Goal: Task Accomplishment & Management: Manage account settings

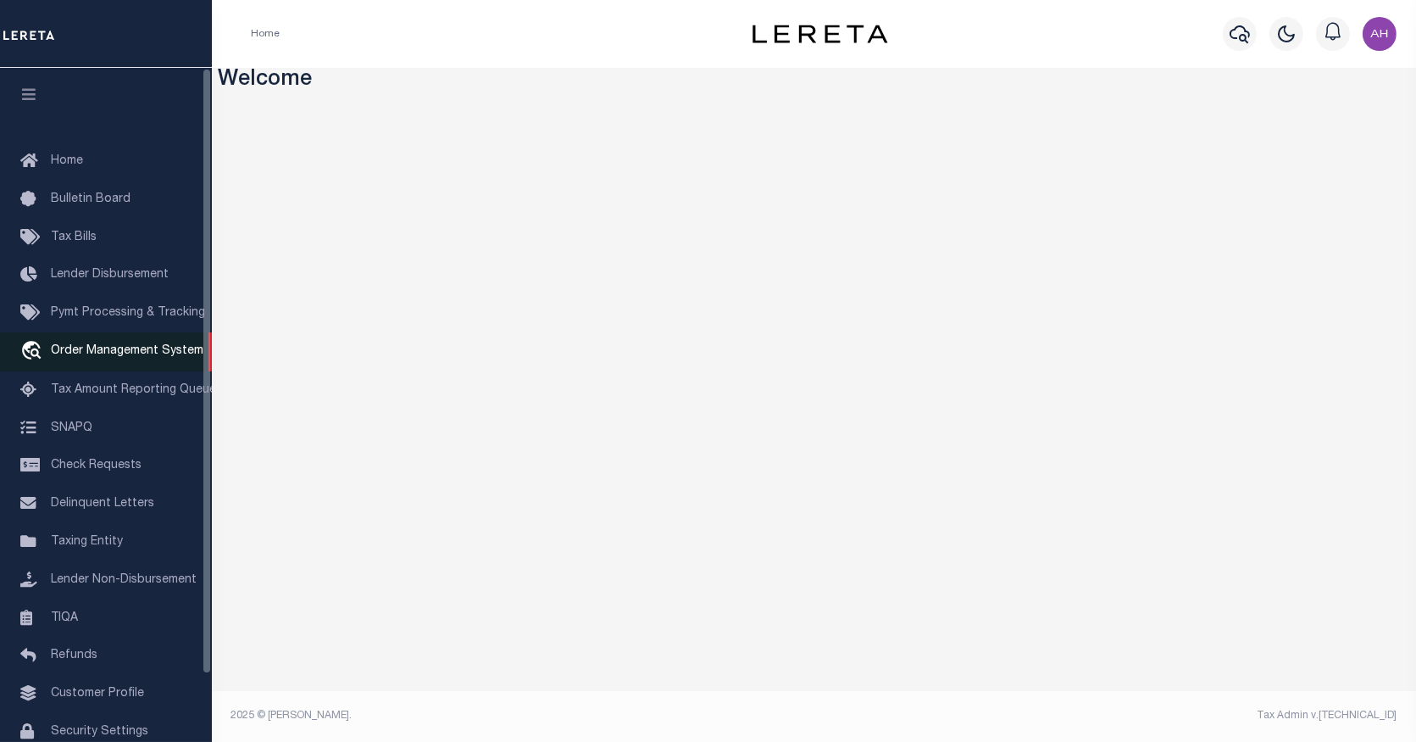
click at [116, 345] on span "Order Management System" at bounding box center [127, 351] width 153 height 12
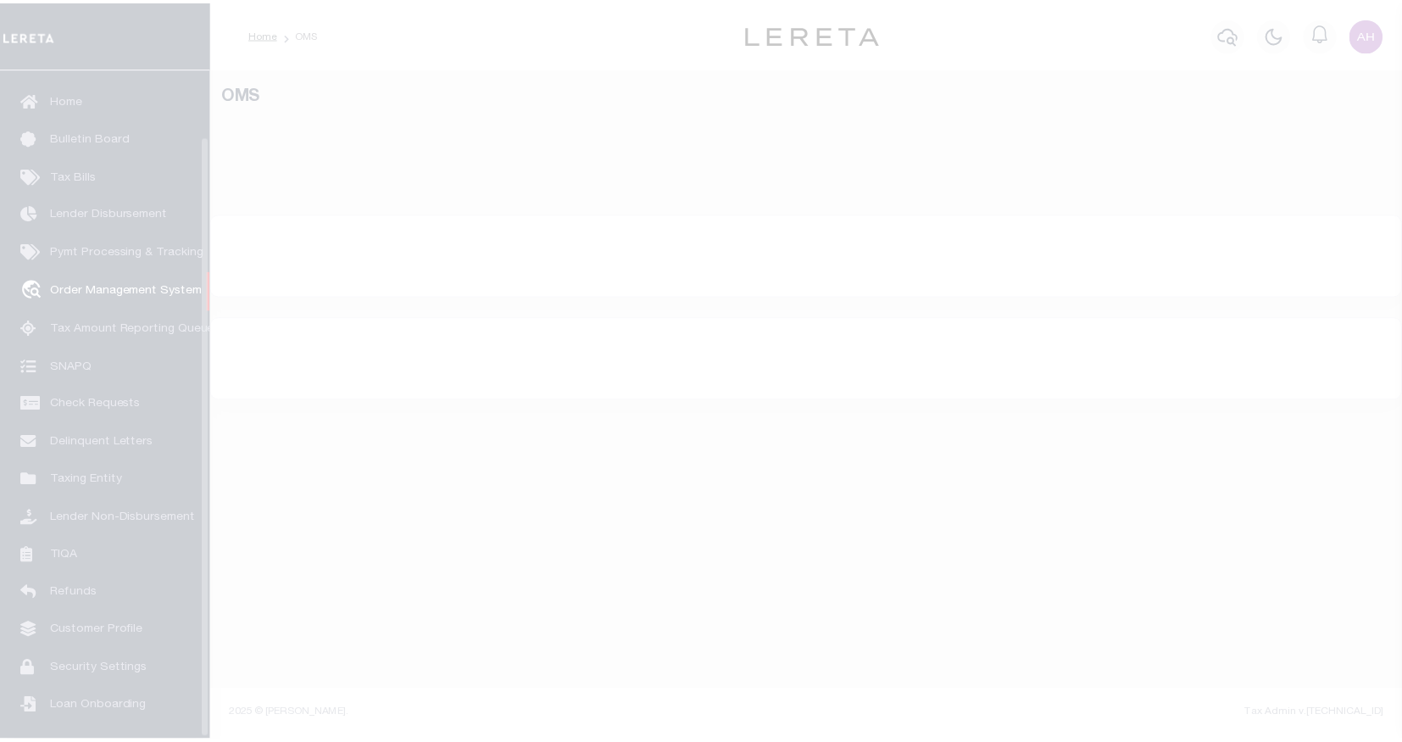
scroll to position [75, 0]
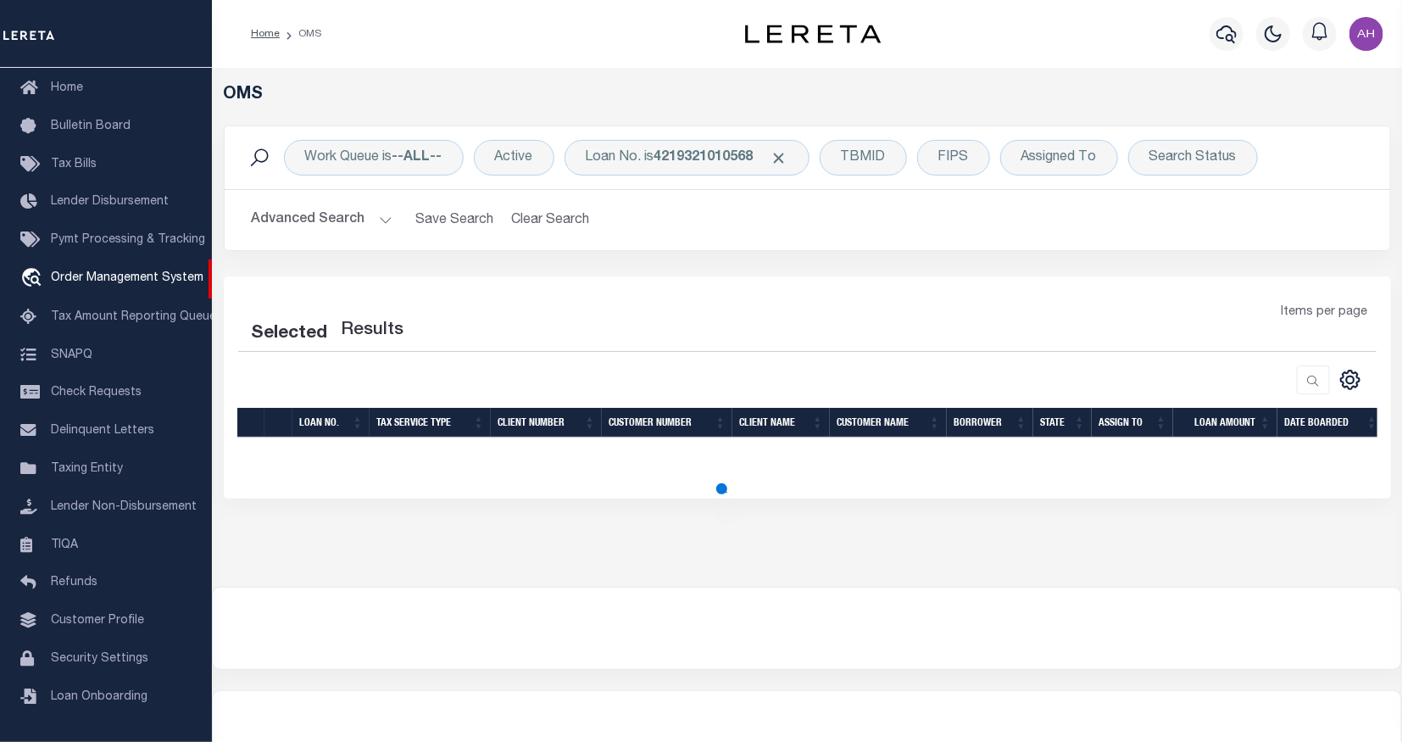
select select "200"
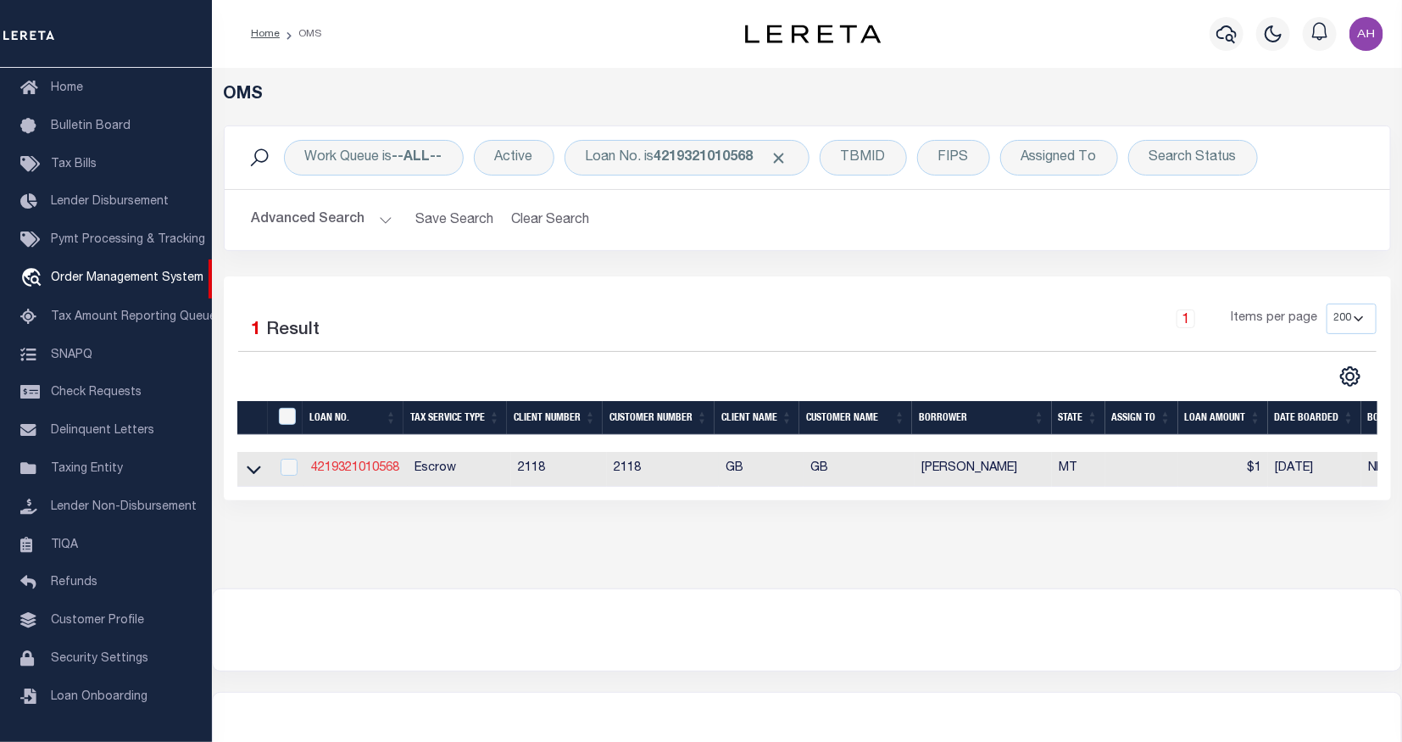
click at [382, 469] on link "4219321010568" at bounding box center [355, 468] width 88 height 12
type input "4219321010568"
type input "[PERSON_NAME]"
select select
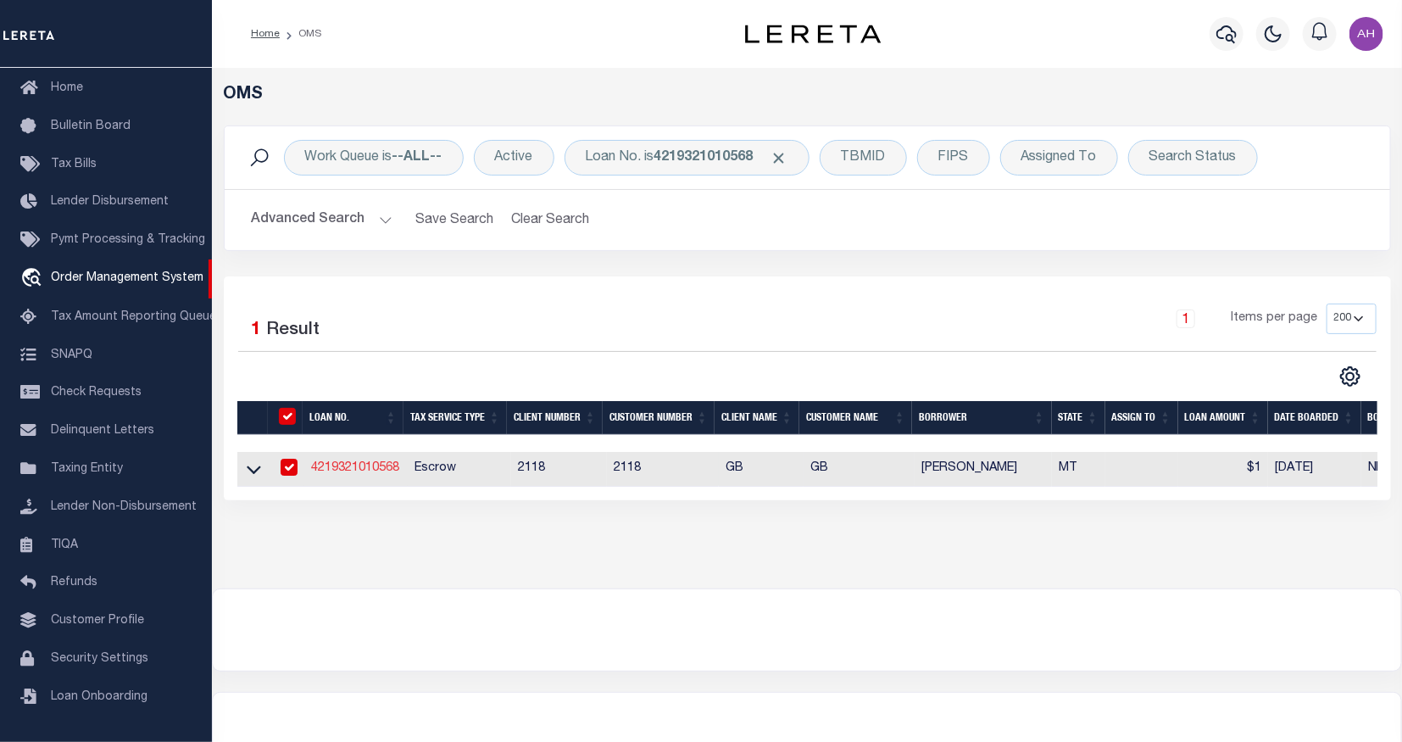
select select "Escrow"
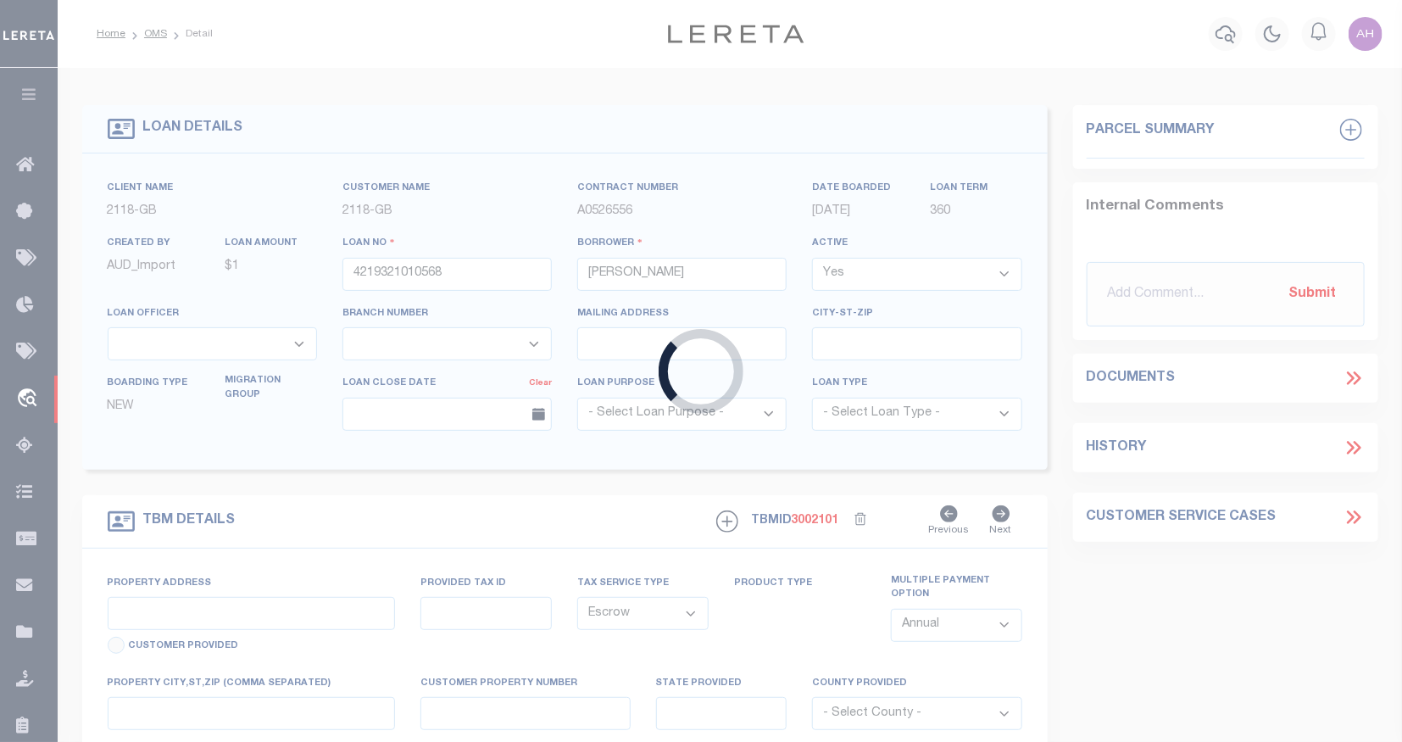
select select "3688"
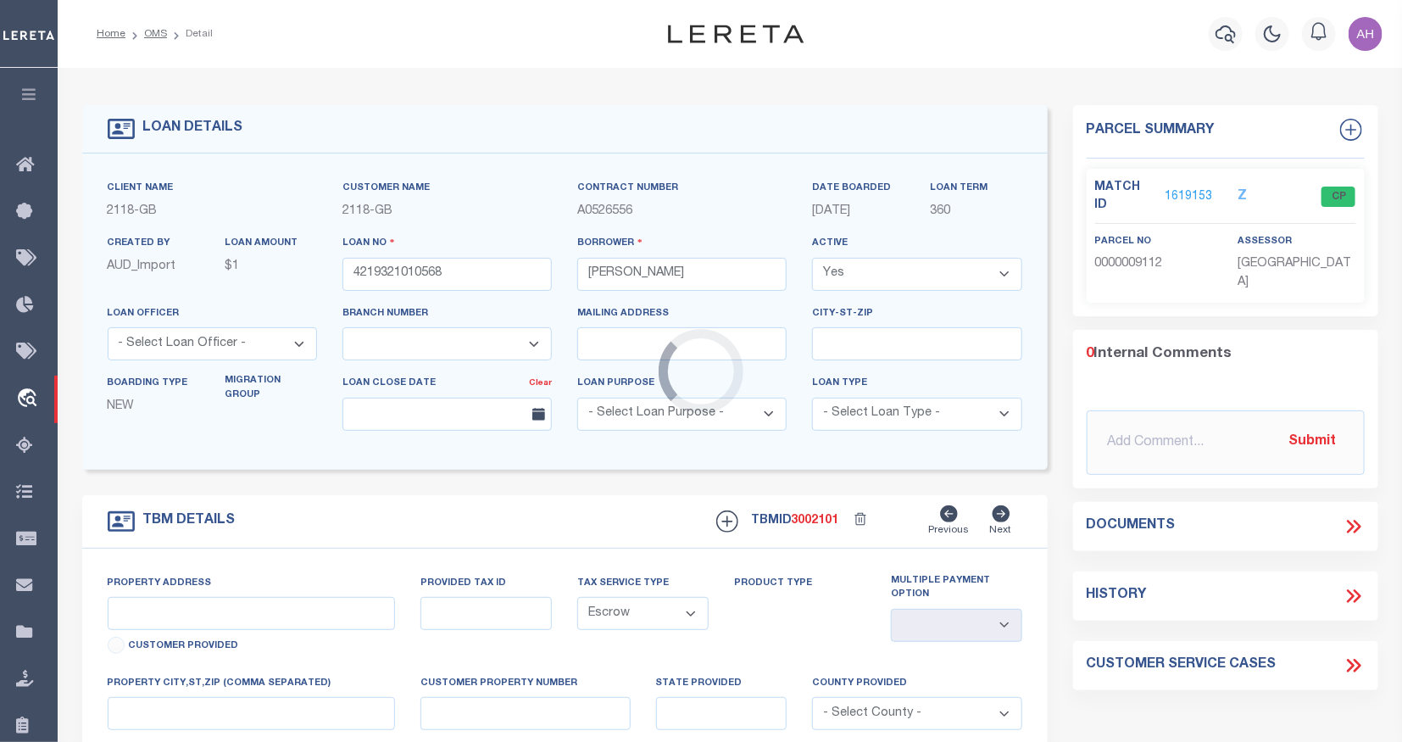
type input "[STREET_ADDRESS]"
type input "9112"
select select
type input "CHOTEAU MT 594220000"
type input "MT"
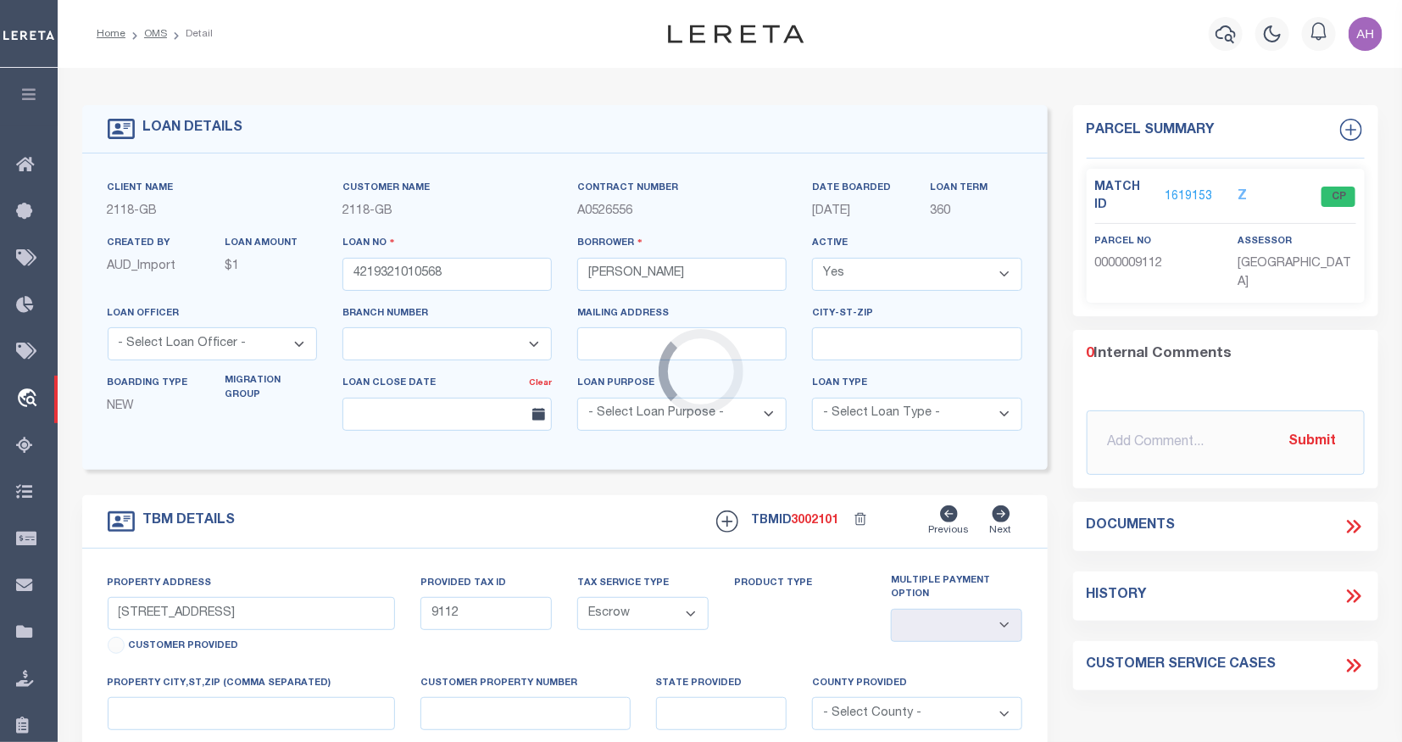
select select
type textarea "INVESTOR: GBCI-DU"
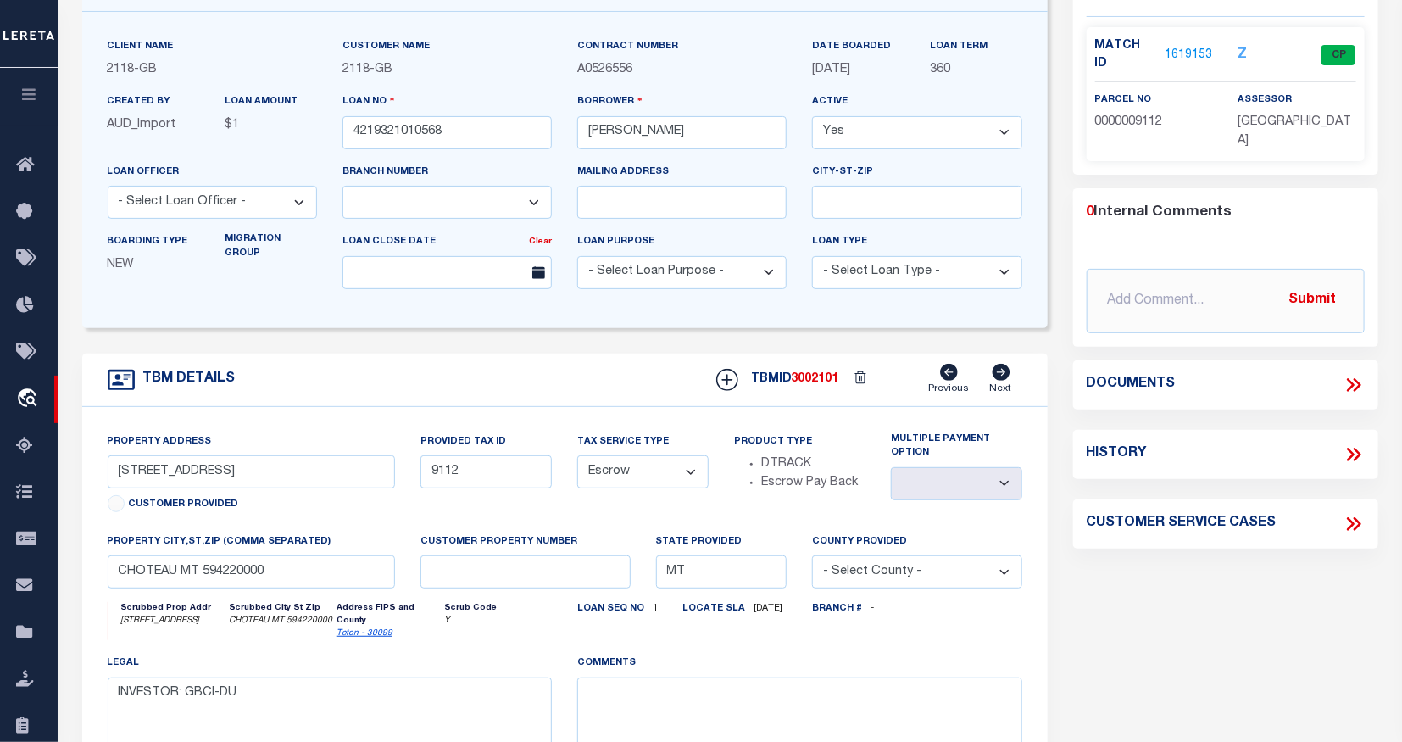
scroll to position [163, 0]
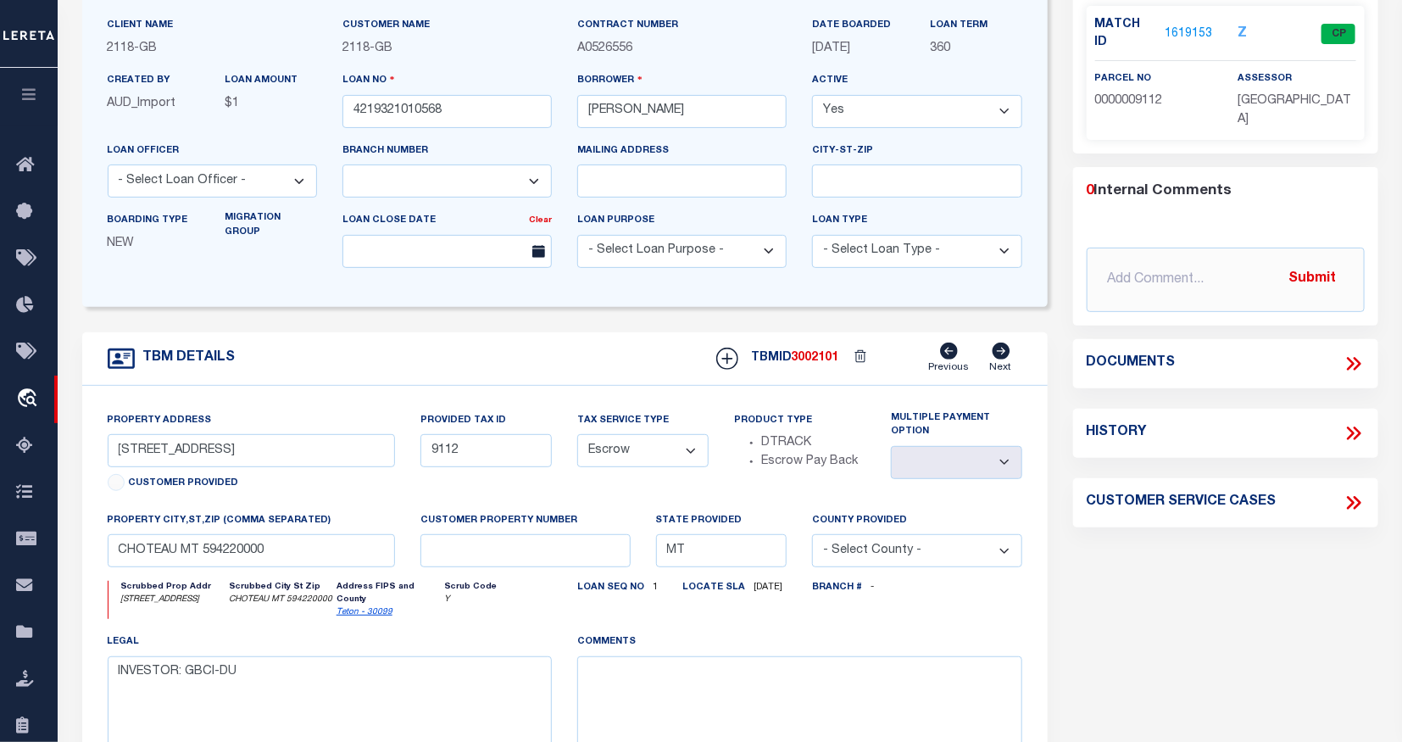
click at [1358, 353] on icon at bounding box center [1353, 364] width 22 height 22
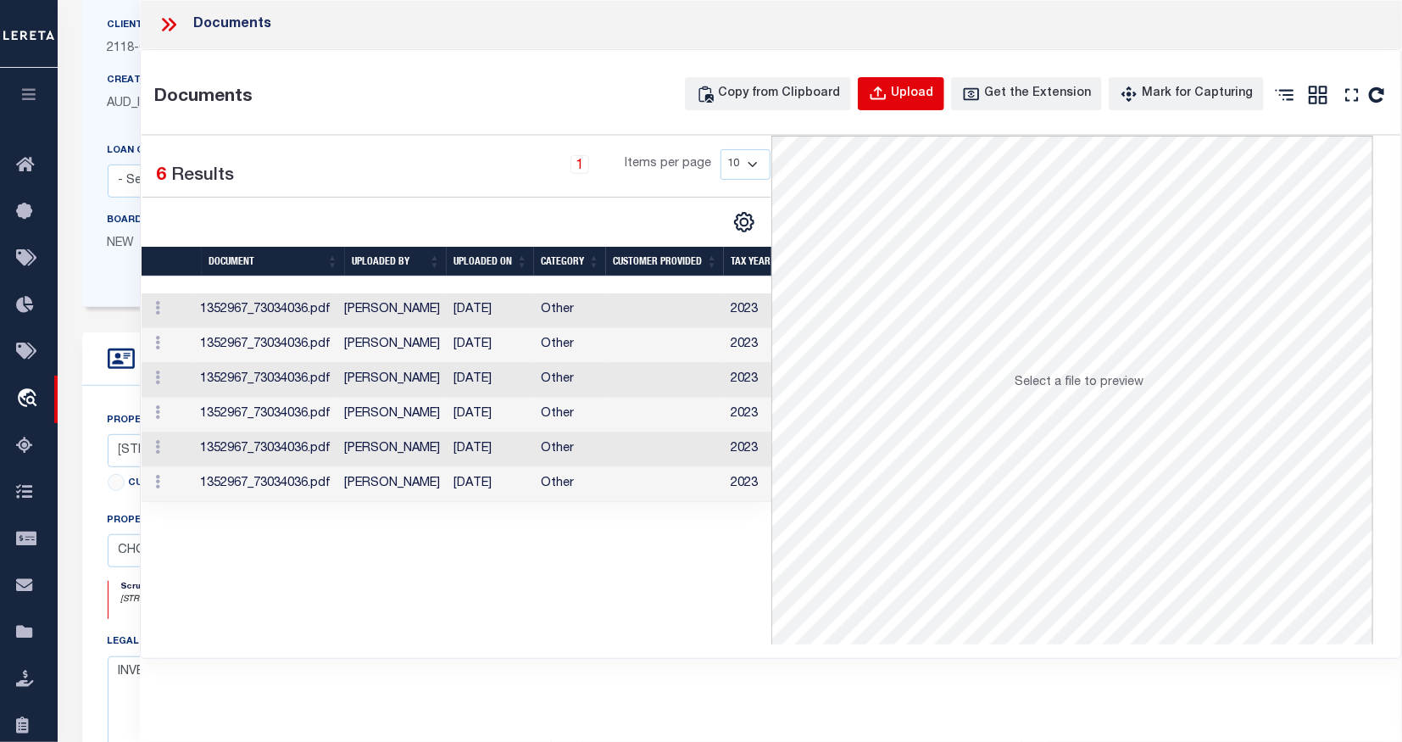
click at [913, 92] on div "Upload" at bounding box center [912, 94] width 42 height 19
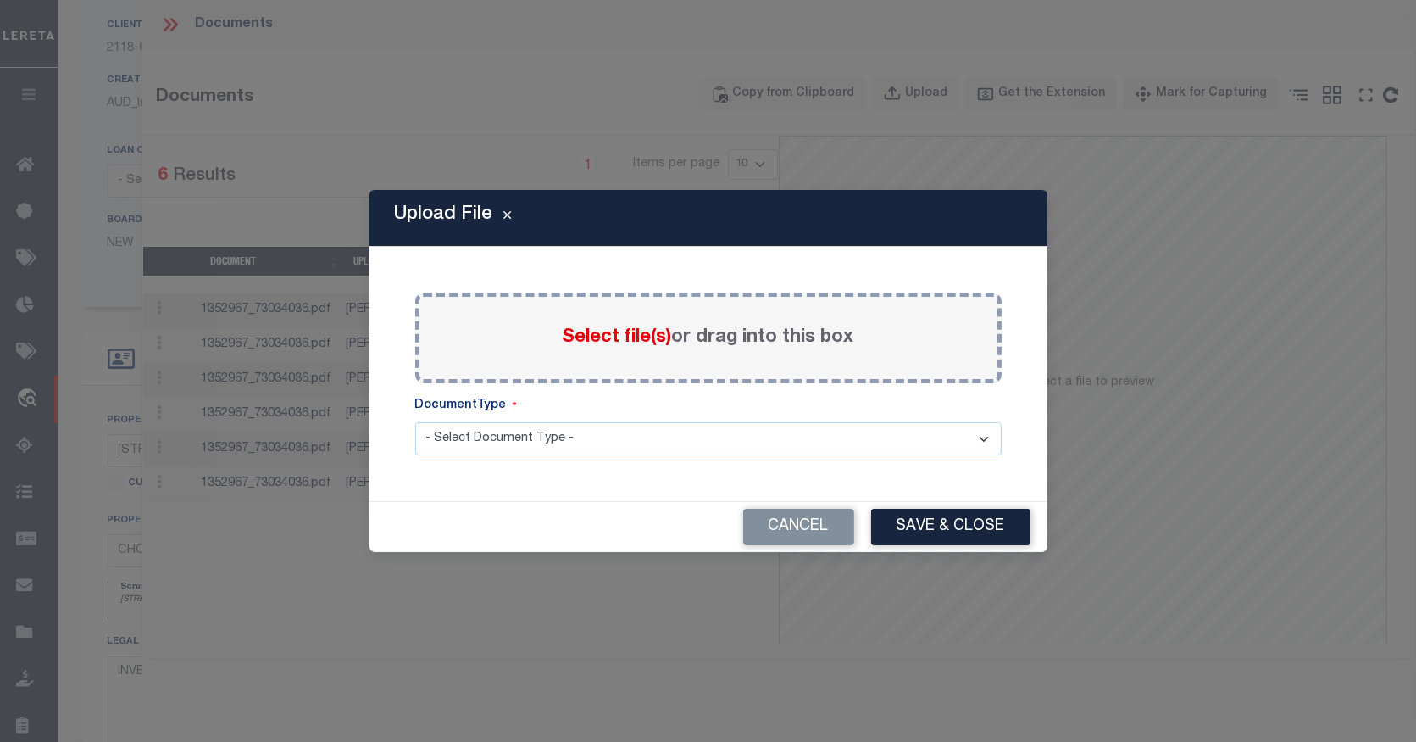
click at [630, 333] on span "Select file(s)" at bounding box center [617, 337] width 109 height 19
click at [0, 0] on input "Select file(s) or drag into this box" at bounding box center [0, 0] width 0 height 0
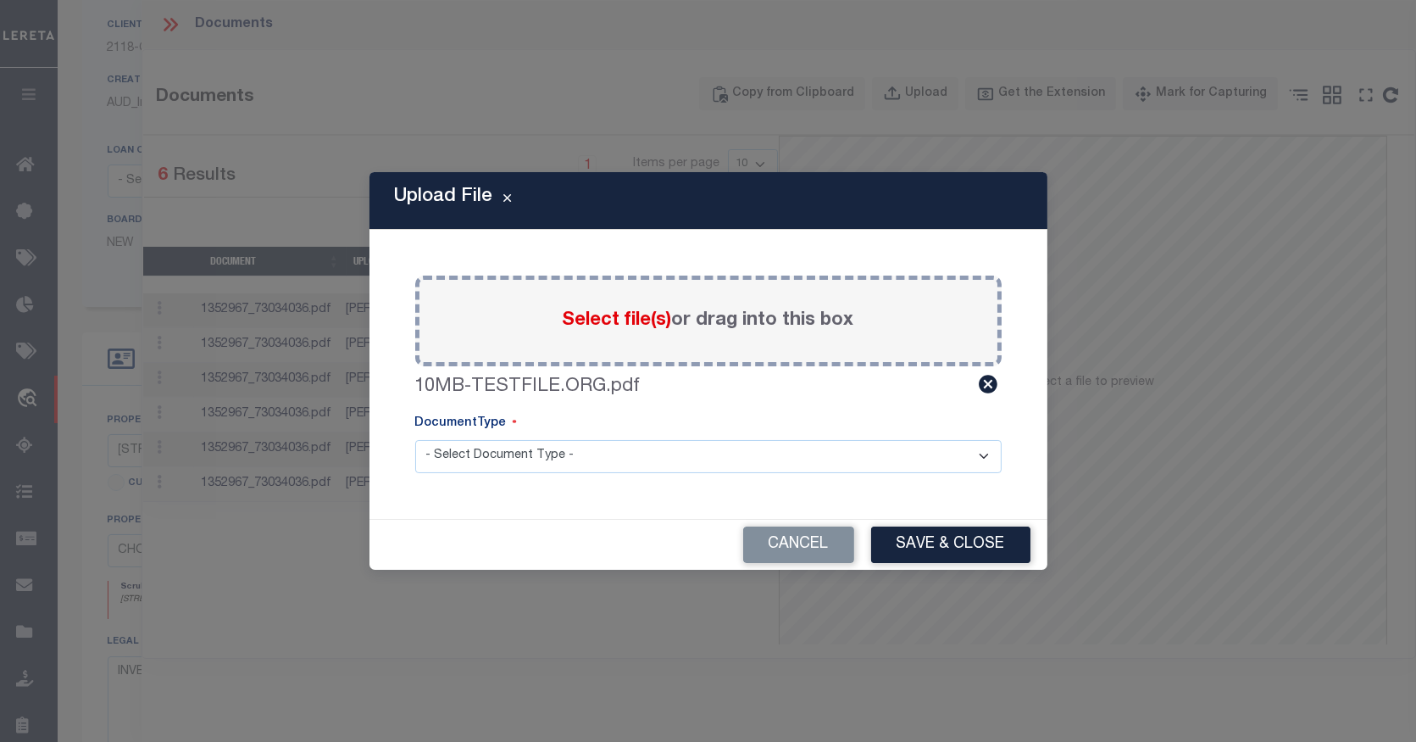
click at [743, 455] on select "- Select Document Type - Tax Service Documents" at bounding box center [708, 456] width 586 height 33
select select "TAX"
click at [415, 440] on select "- Select Document Type - Tax Service Documents" at bounding box center [708, 456] width 586 height 33
click at [939, 544] on button "Save & Close" at bounding box center [950, 544] width 159 height 36
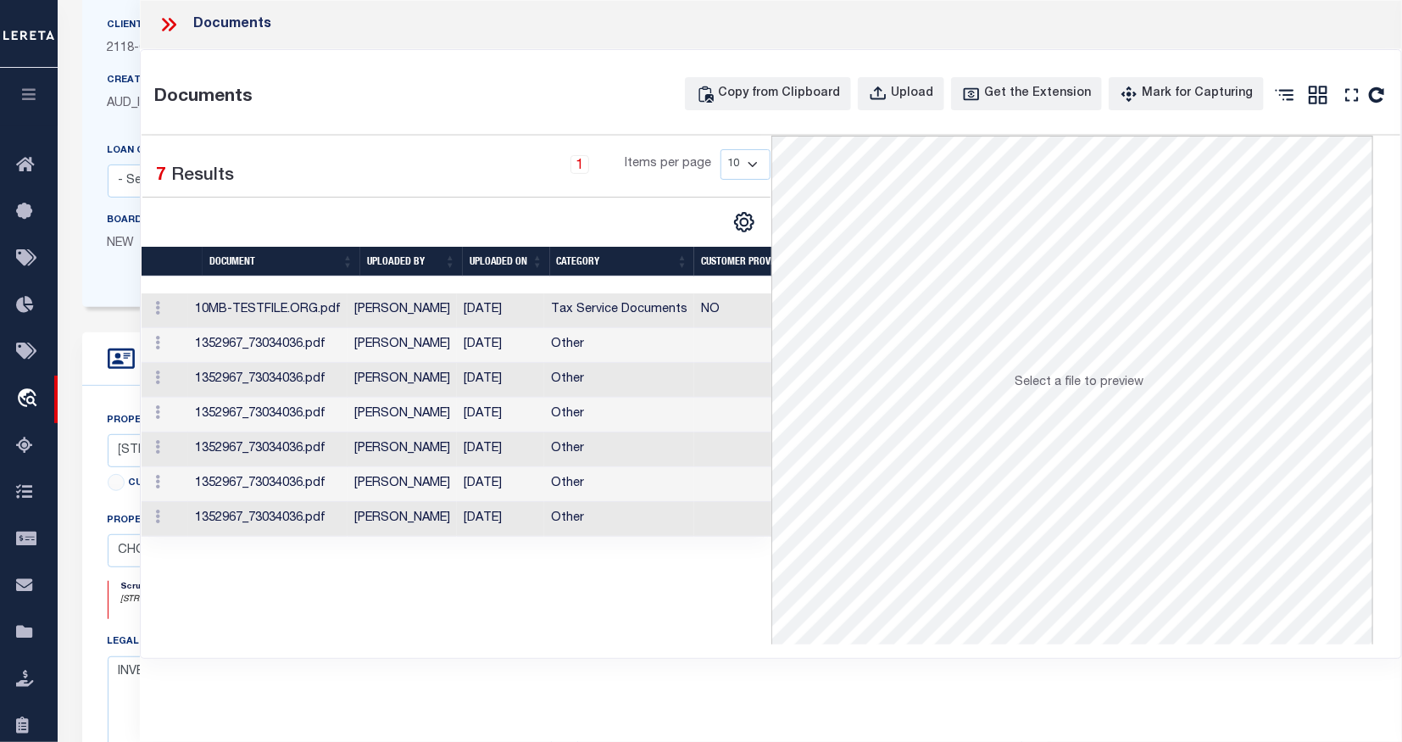
click at [173, 20] on icon at bounding box center [173, 25] width 8 height 14
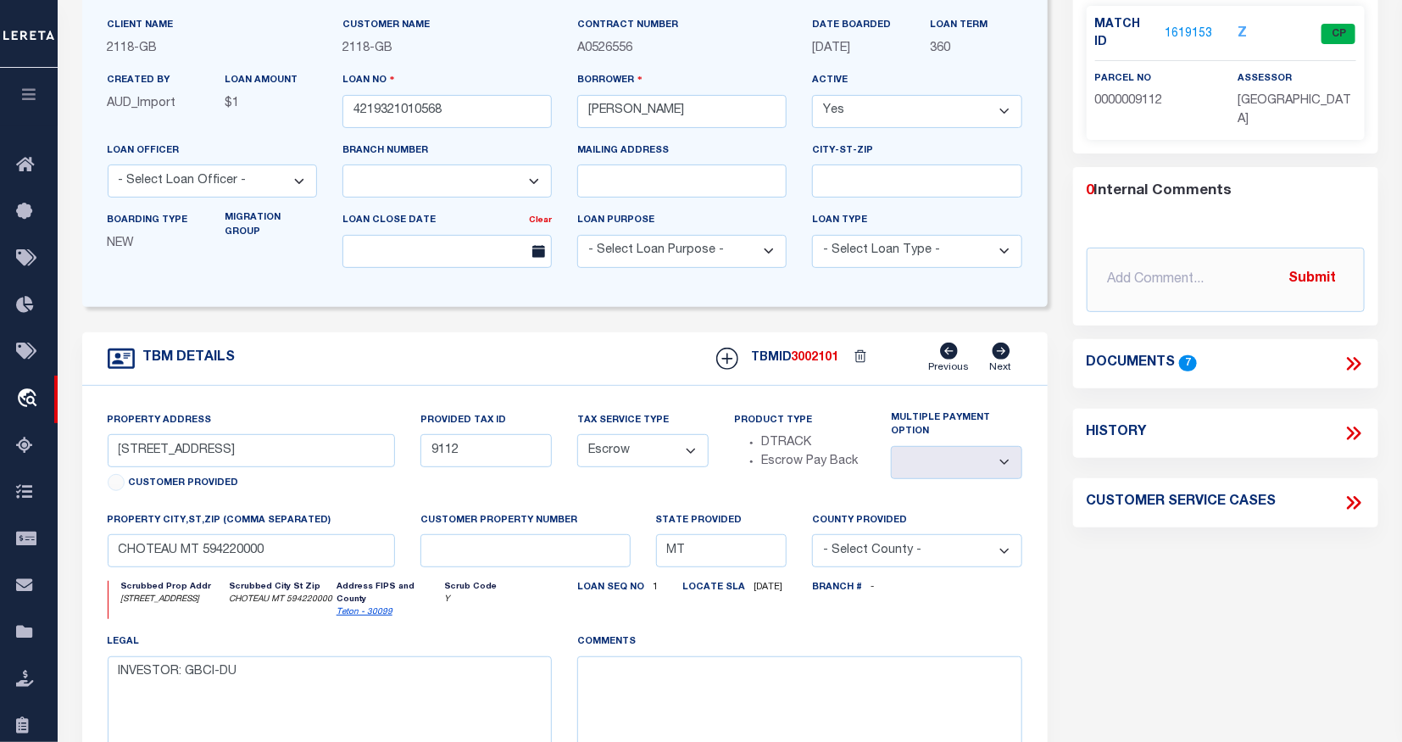
click at [1356, 357] on icon at bounding box center [1357, 364] width 8 height 14
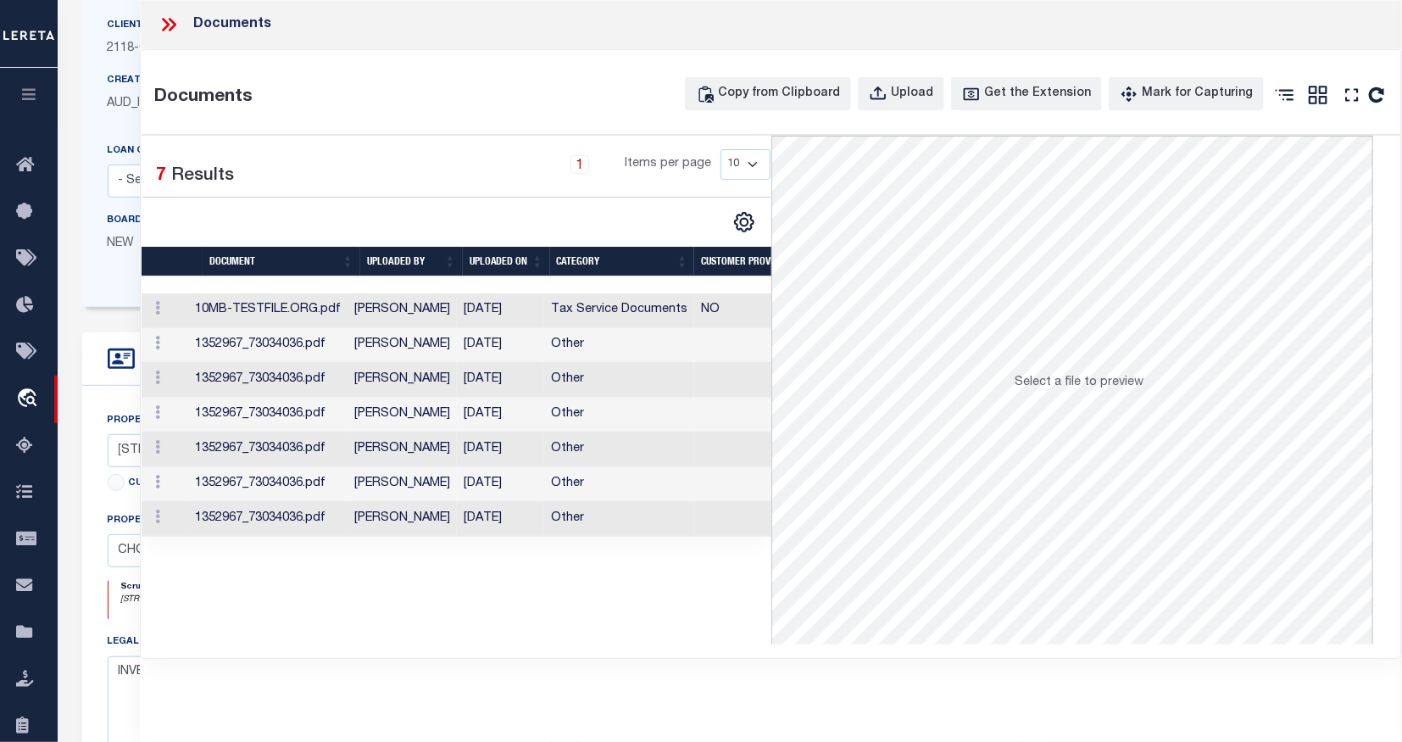
click at [159, 25] on icon at bounding box center [169, 25] width 22 height 22
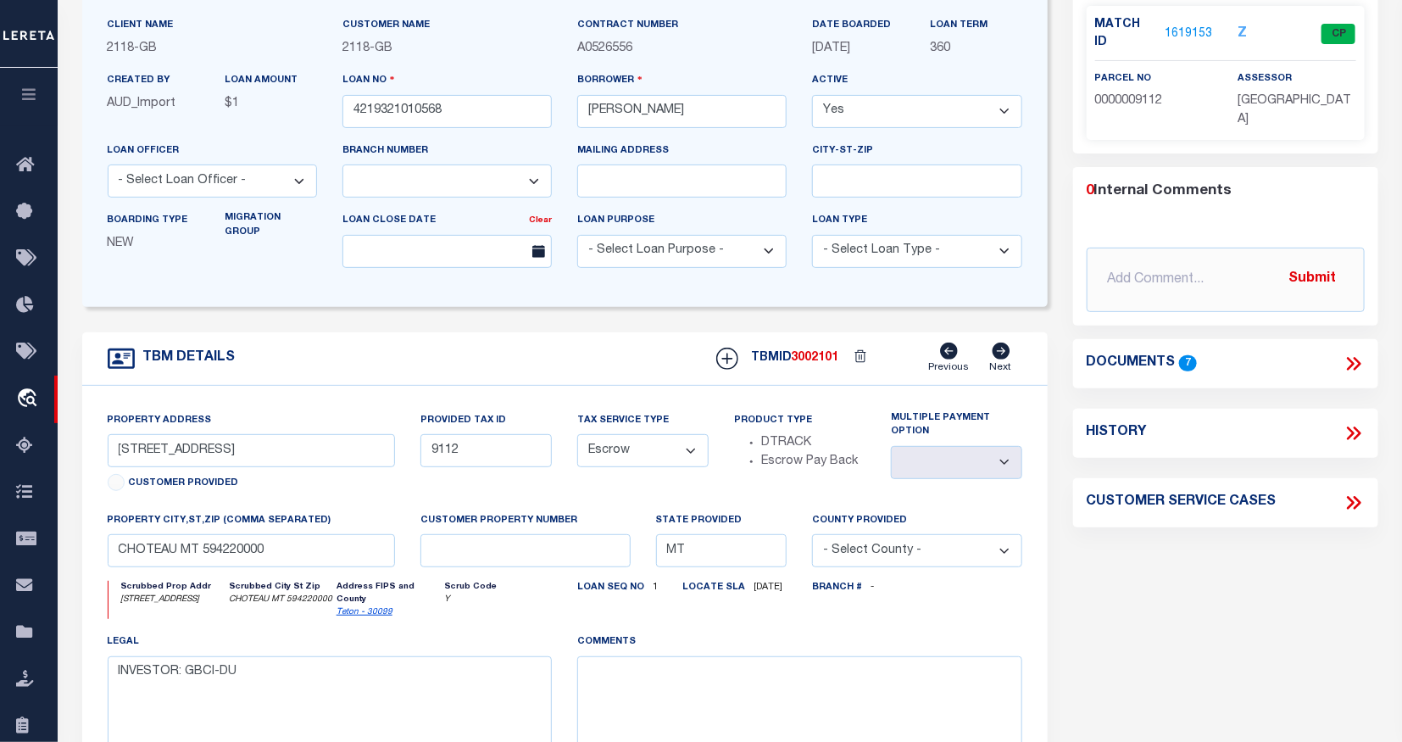
click at [888, 107] on select "Yes No" at bounding box center [916, 111] width 209 height 33
select select "False"
click at [820, 95] on select "Yes No" at bounding box center [916, 111] width 209 height 33
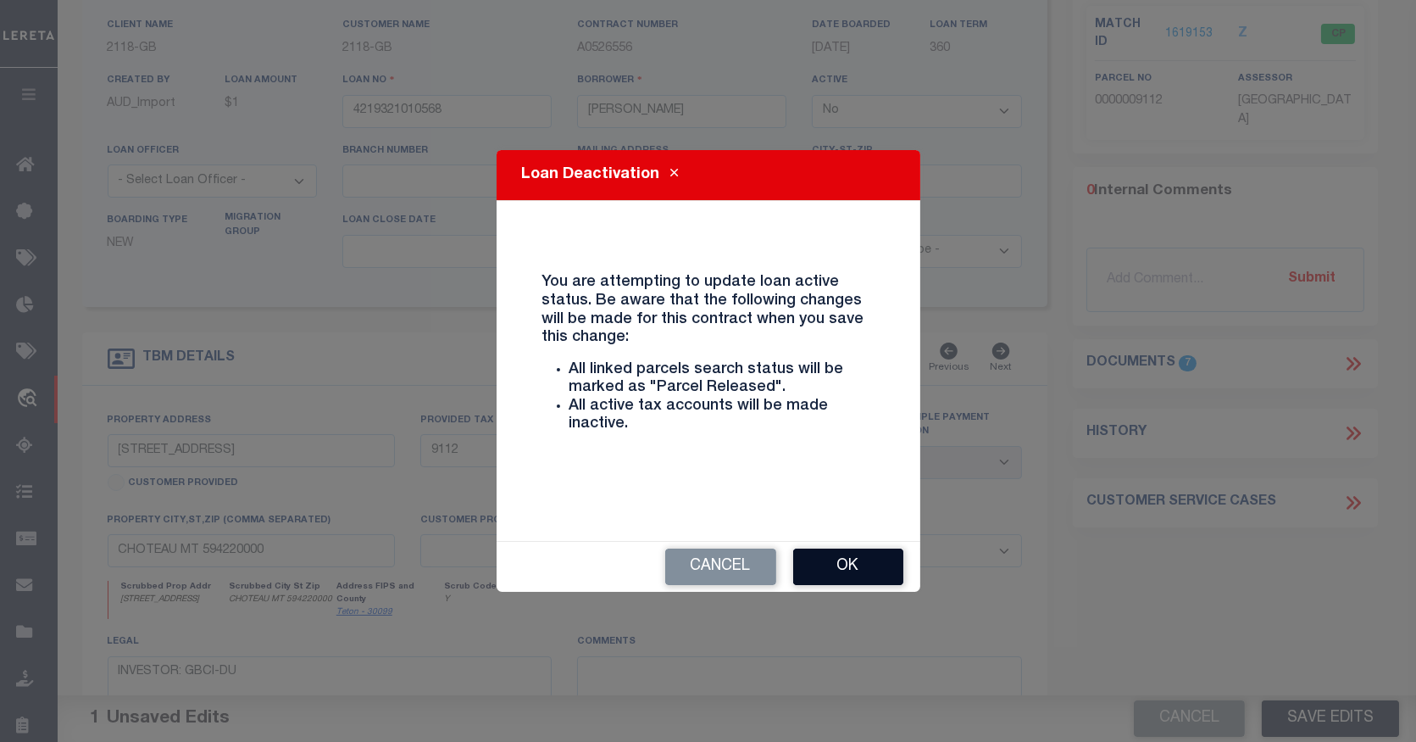
click at [862, 566] on button "Ok" at bounding box center [848, 566] width 110 height 36
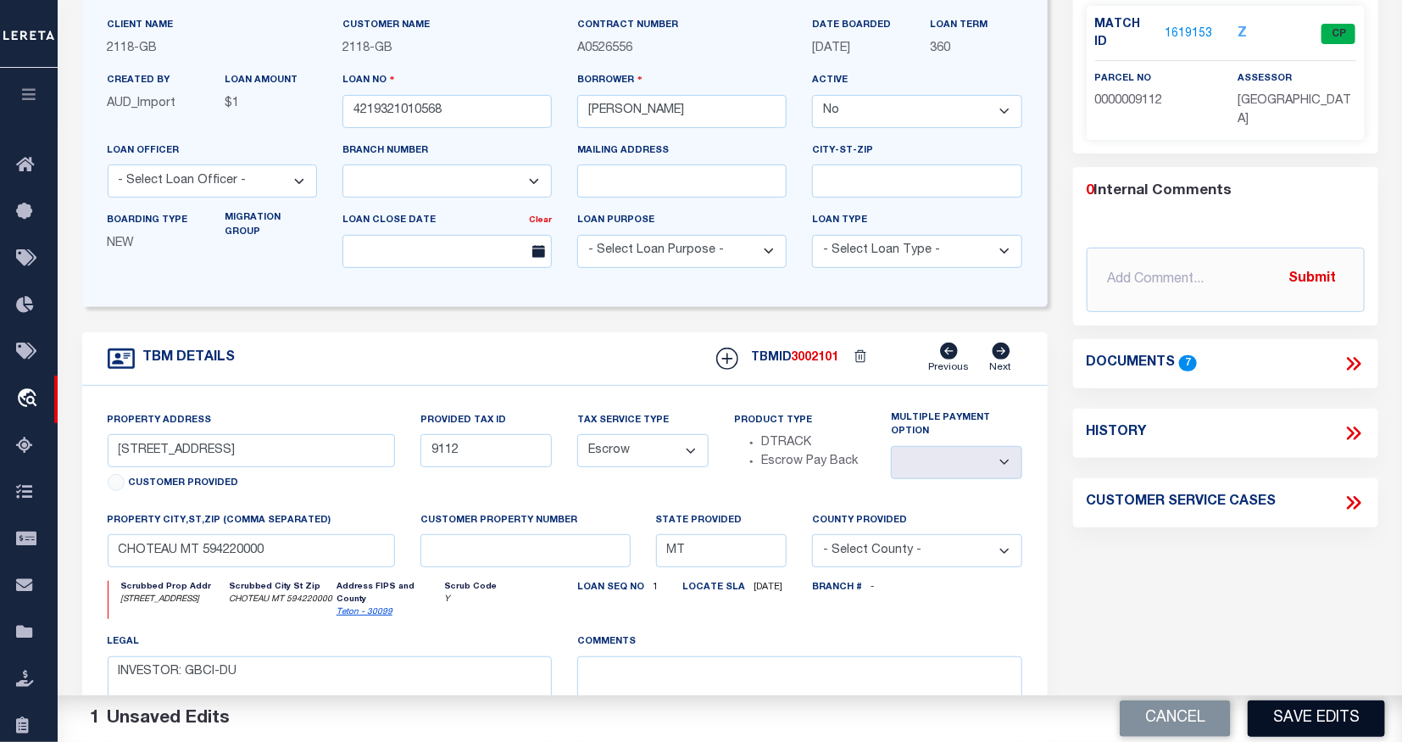
click at [1306, 708] on button "Save Edits" at bounding box center [1315, 718] width 137 height 36
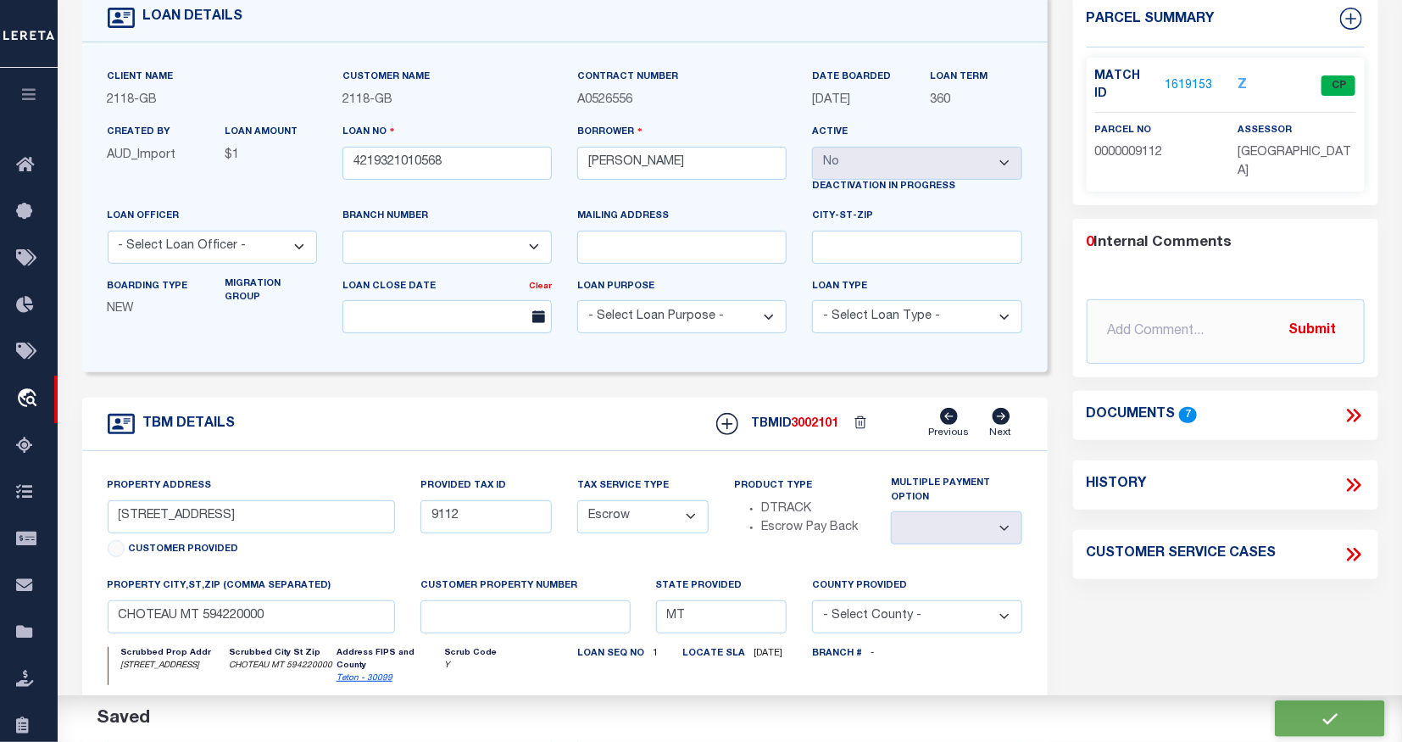
scroll to position [0, 0]
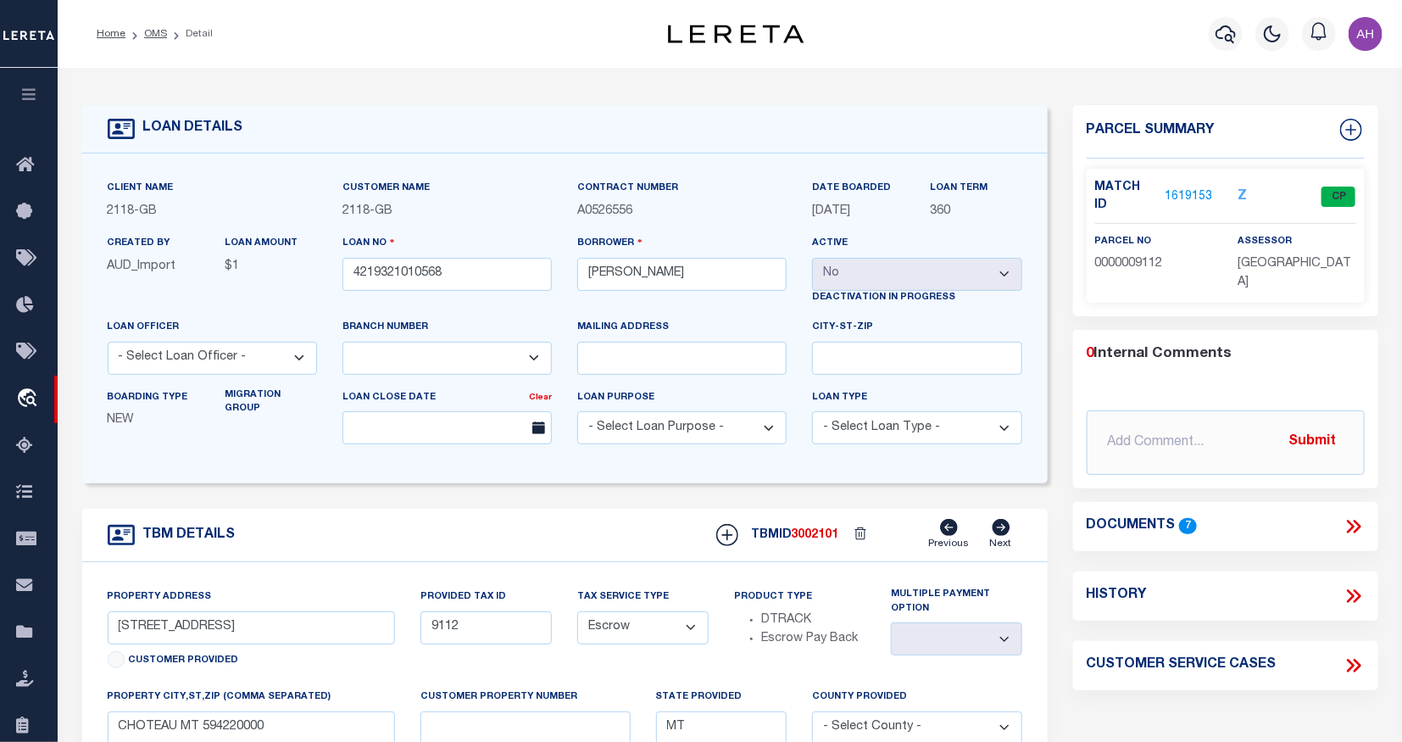
click at [1176, 192] on link "1619153" at bounding box center [1188, 197] width 47 height 18
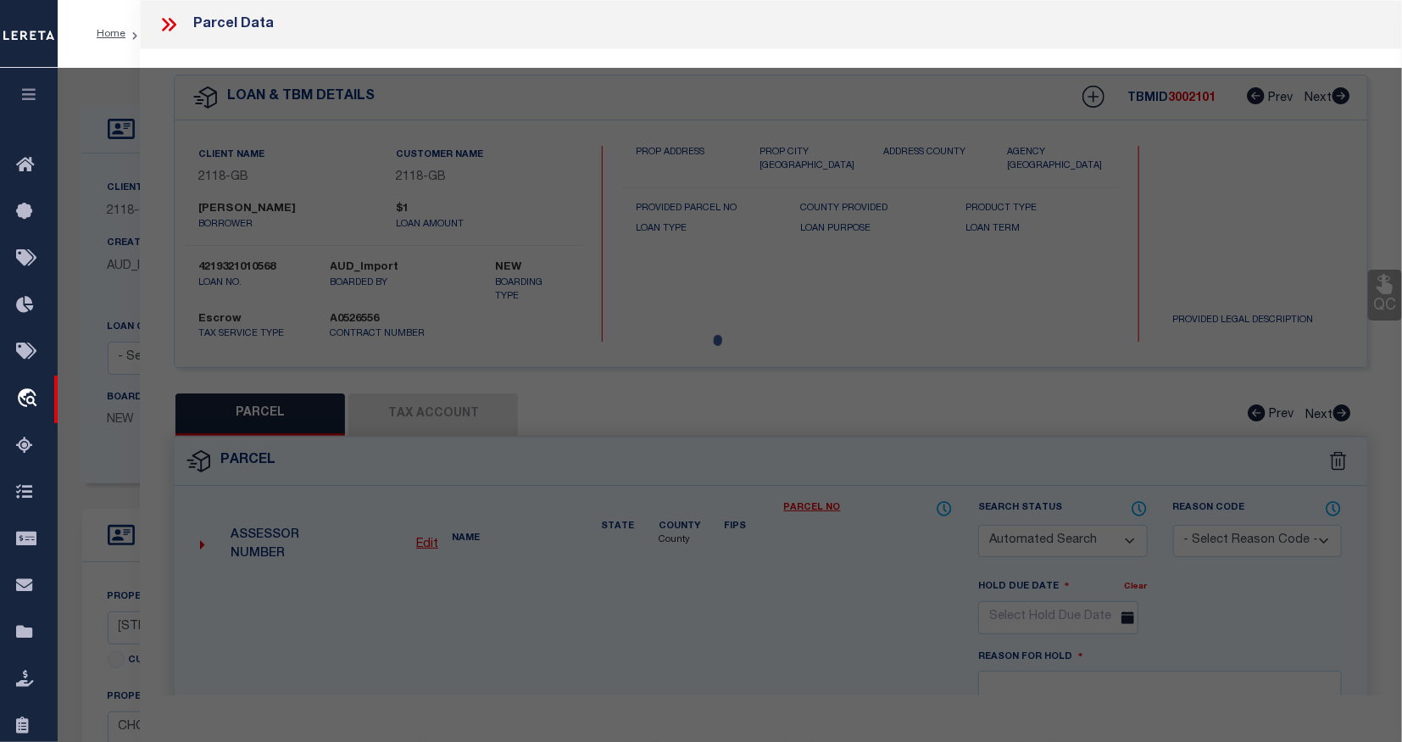
checkbox input "false"
select select "PR"
type input "RASMUSSEN PETER S & LOREEN F"
type input "[STREET_ADDRESS]"
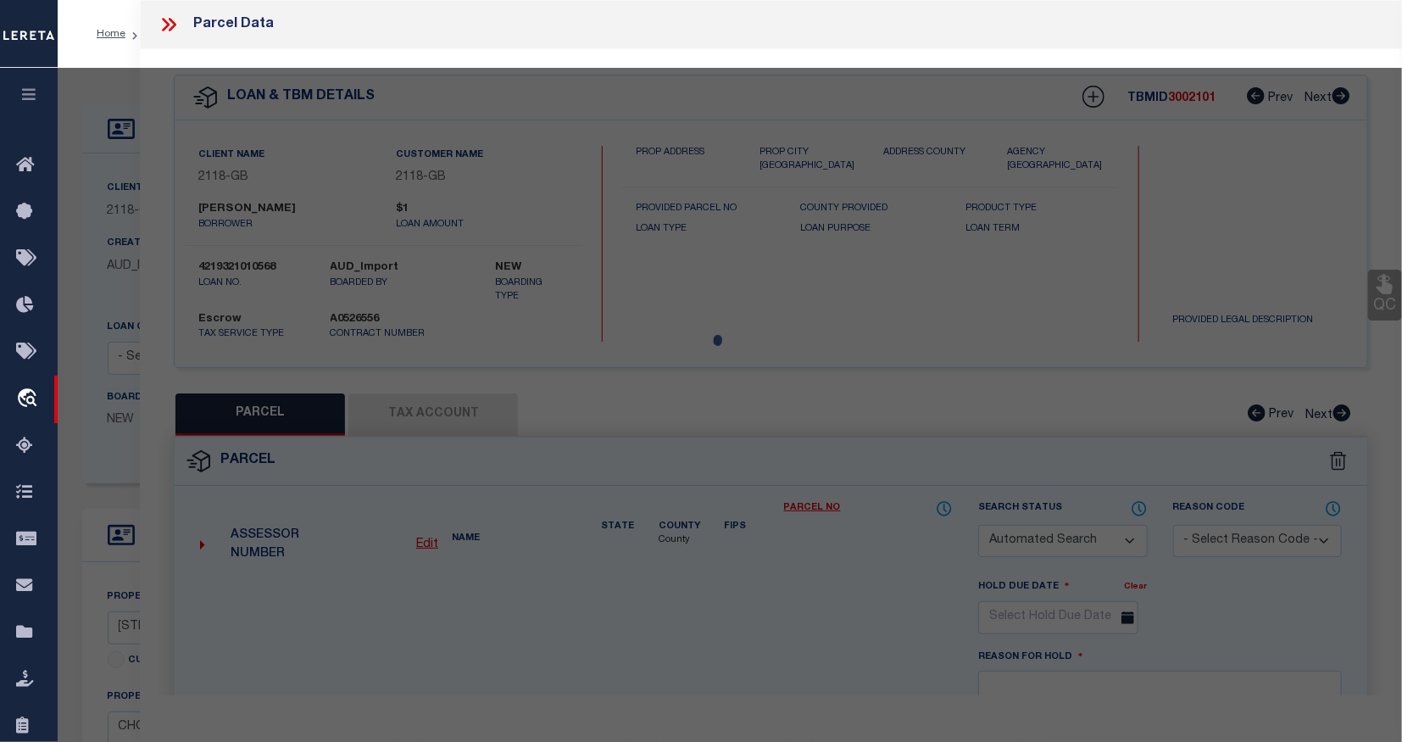
checkbox input "false"
type input "CHOTEAU, MT 59422"
type textarea "SHERBURNE ADD, S25, T24 N, R05 W, BLOCK 004, Lot 018, LTS 18A-20"
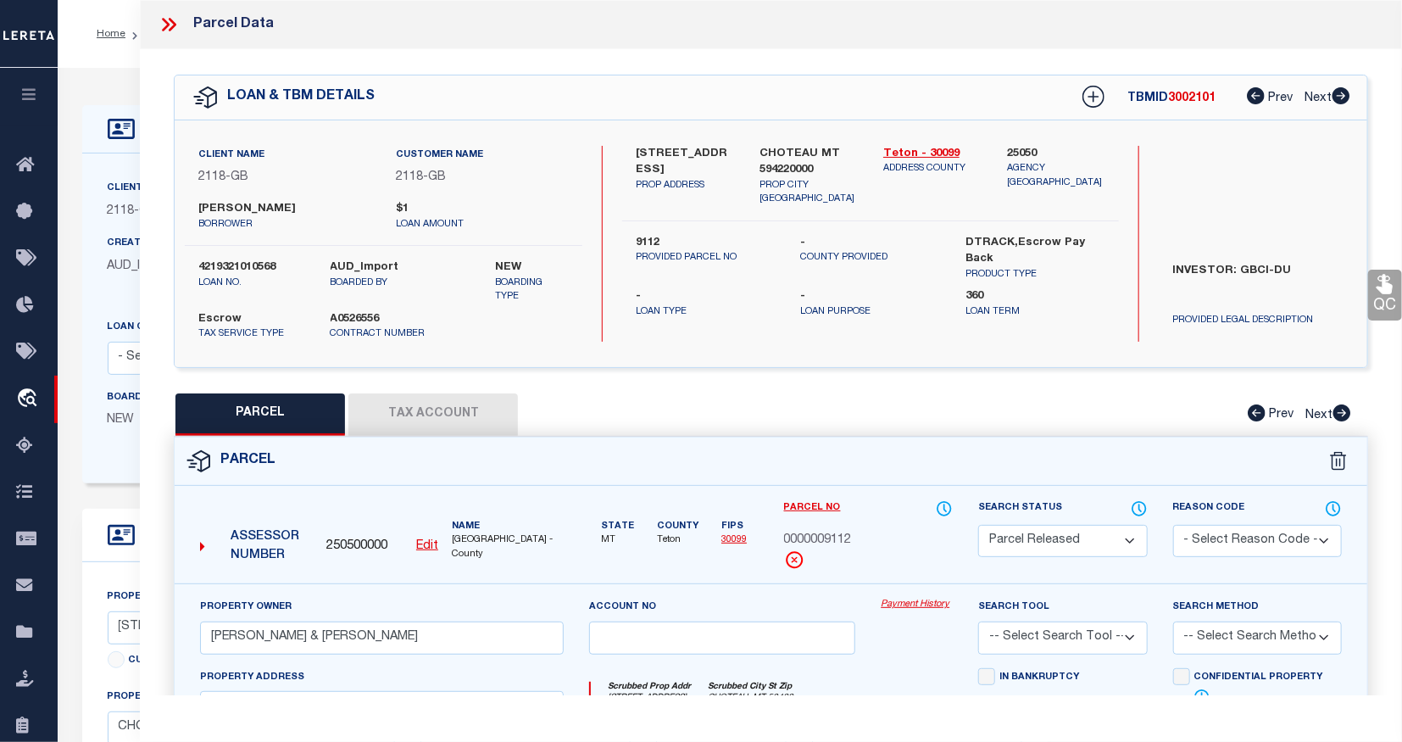
click at [471, 415] on button "Tax Account" at bounding box center [432, 414] width 169 height 42
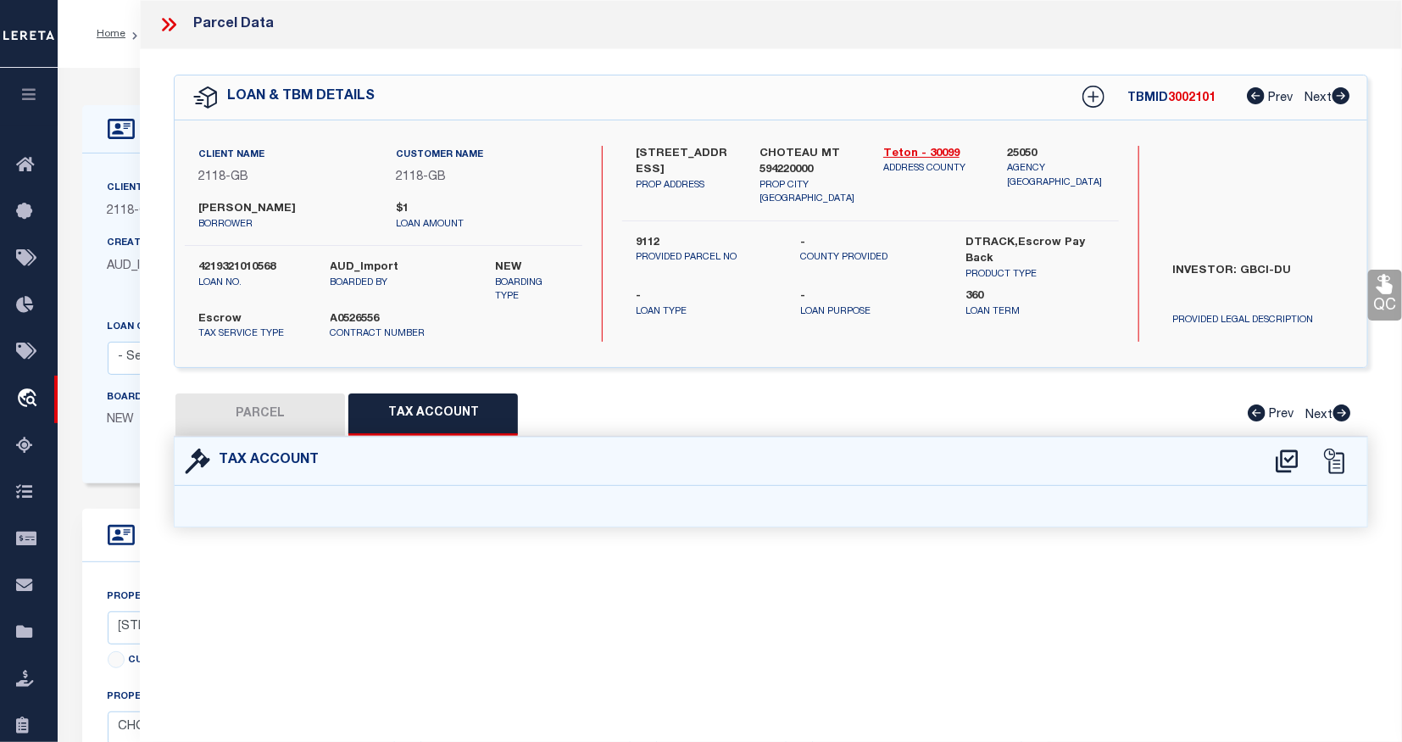
select select "100"
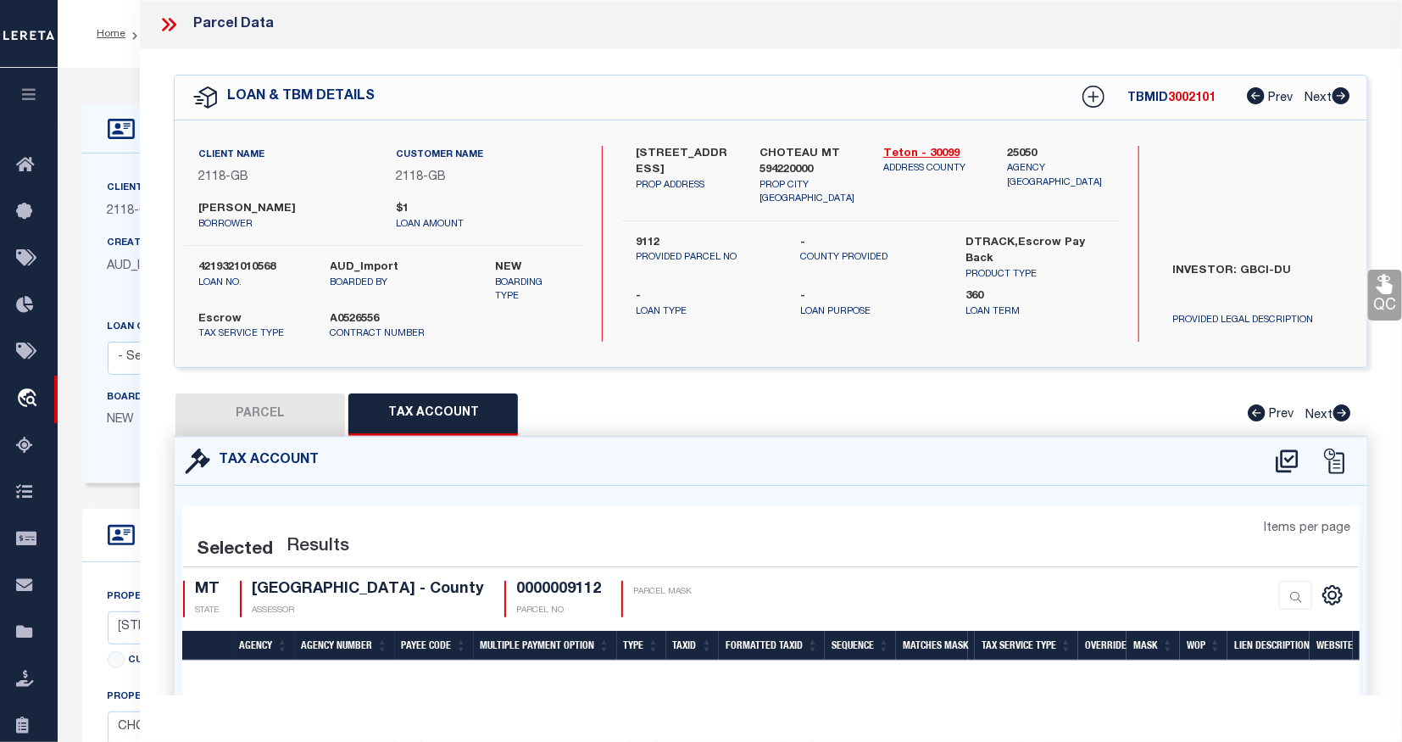
select select "100"
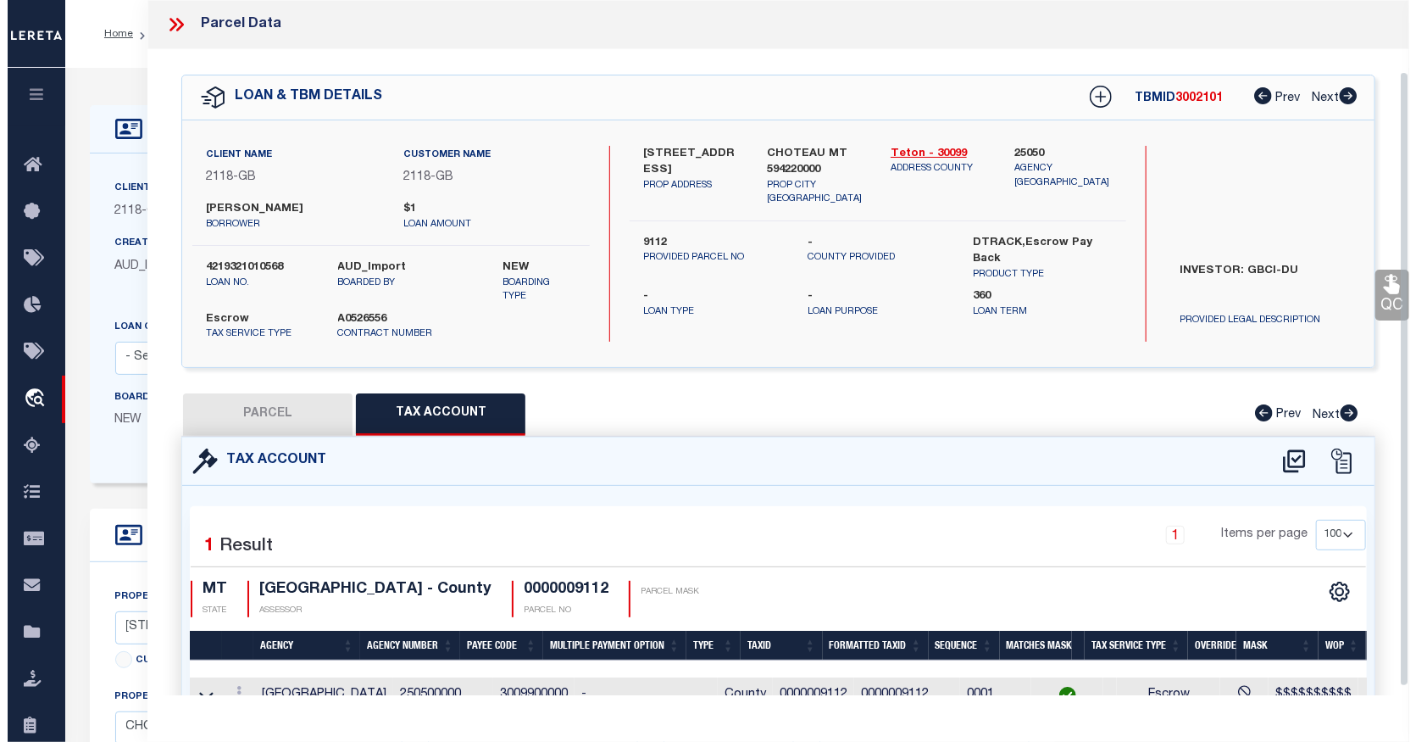
scroll to position [89, 0]
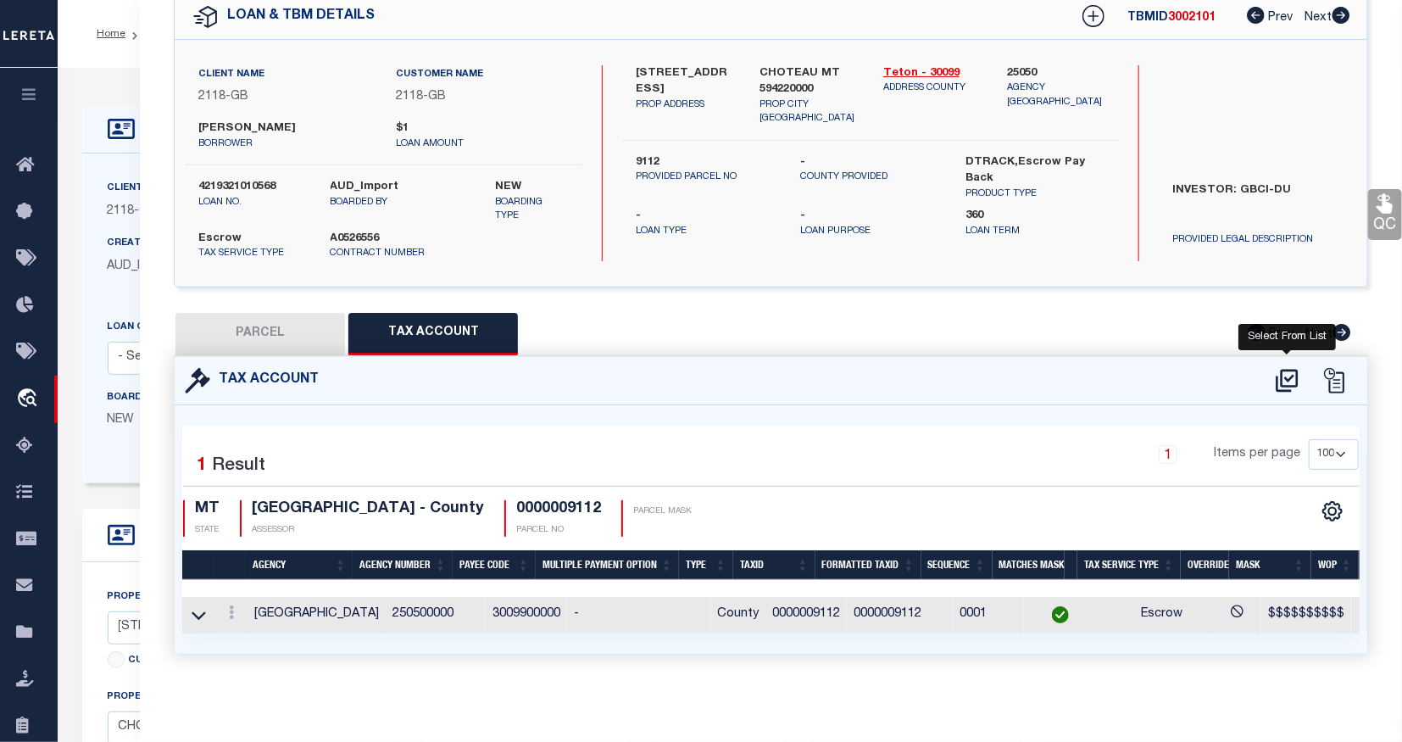
click at [1286, 371] on icon at bounding box center [1287, 380] width 28 height 27
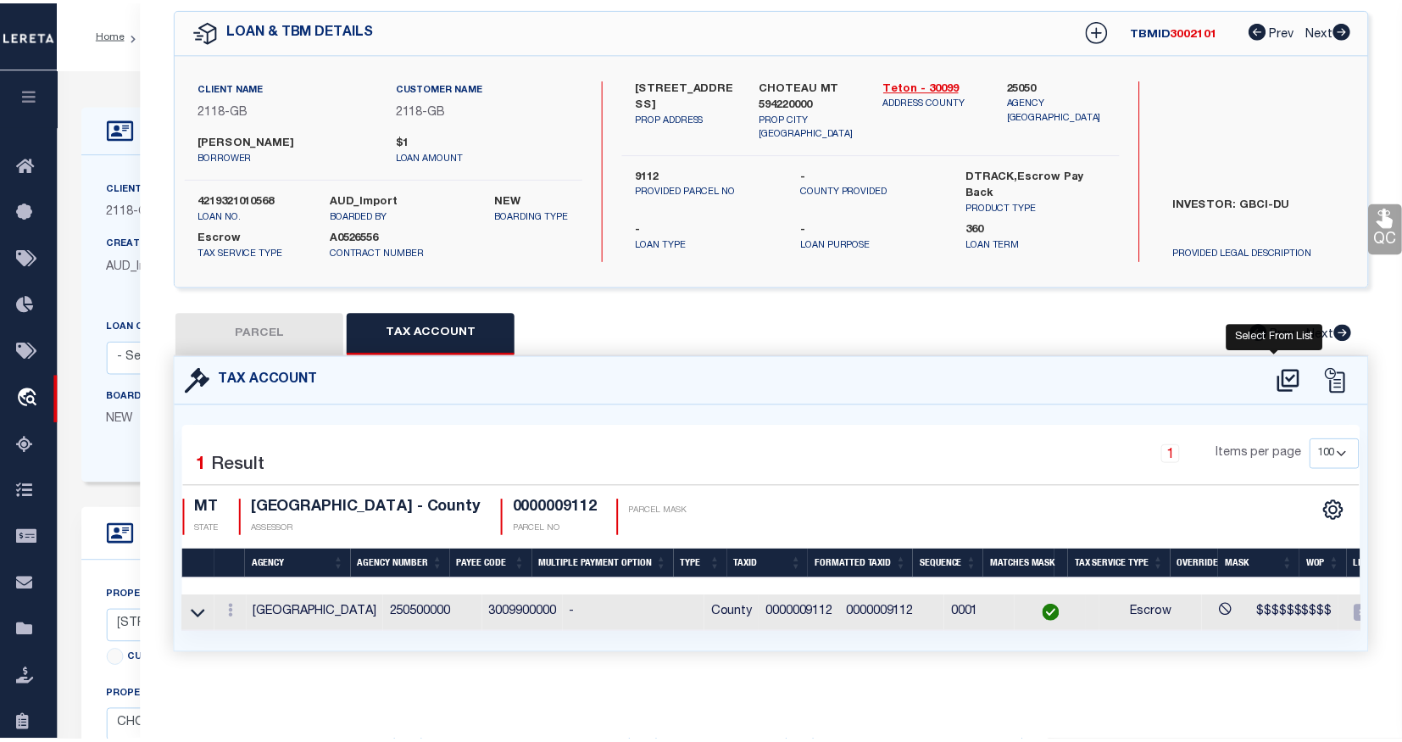
scroll to position [76, 0]
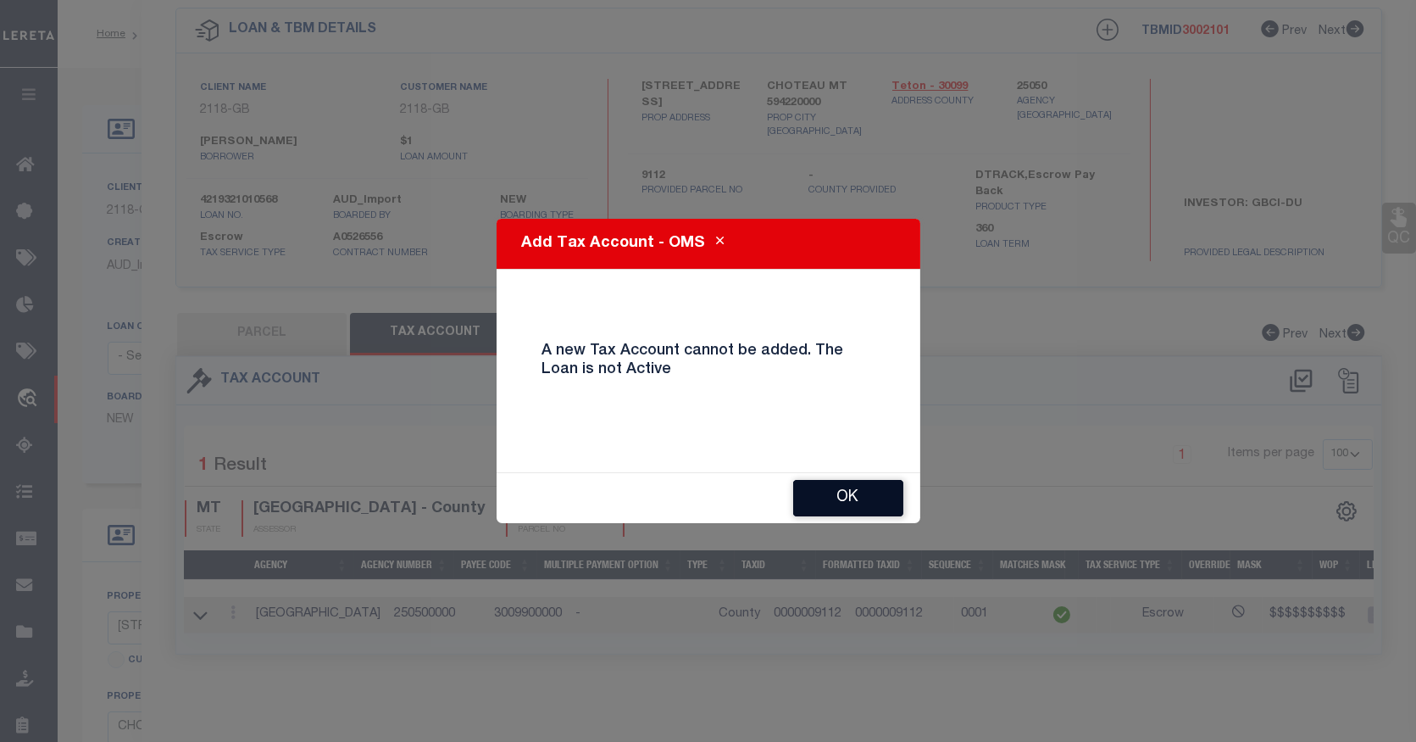
click at [805, 485] on button "OK" at bounding box center [848, 498] width 110 height 36
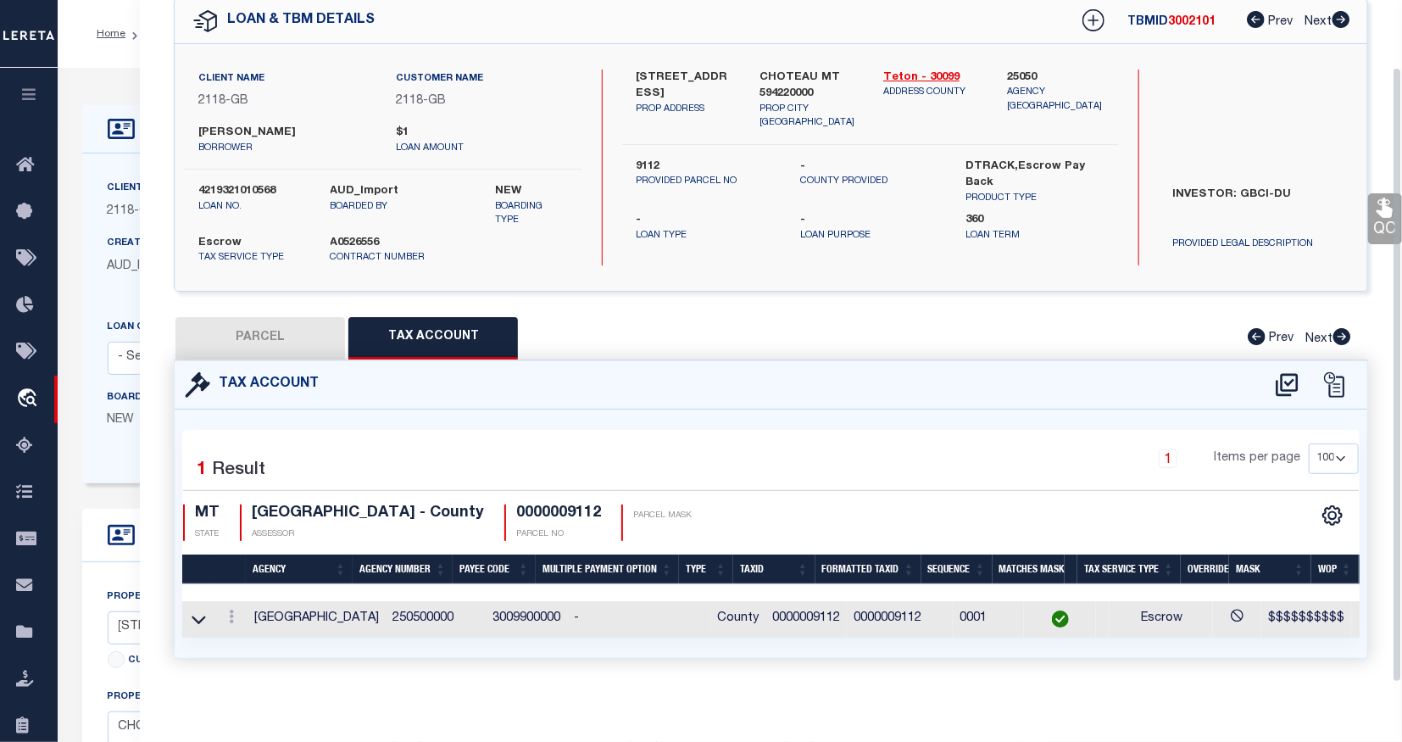
scroll to position [0, 0]
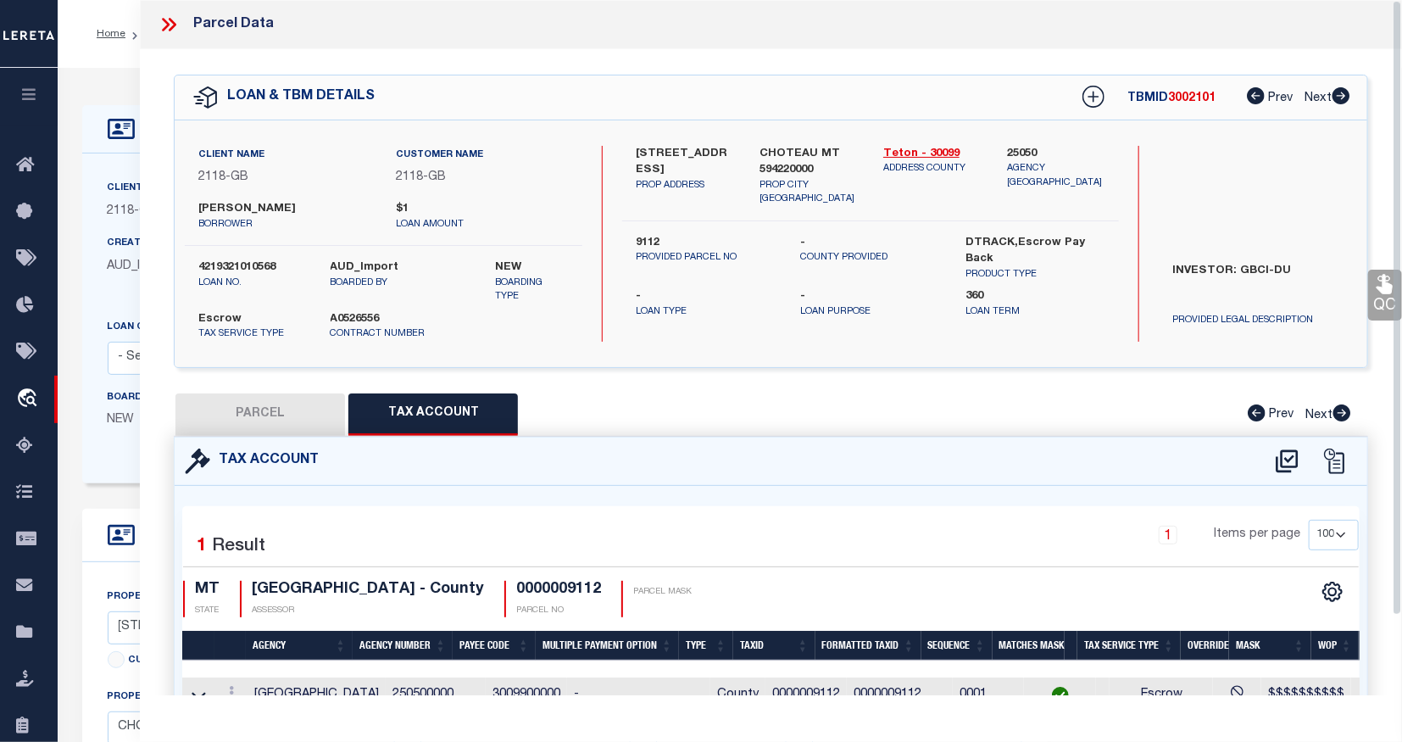
click at [178, 25] on icon at bounding box center [169, 25] width 22 height 22
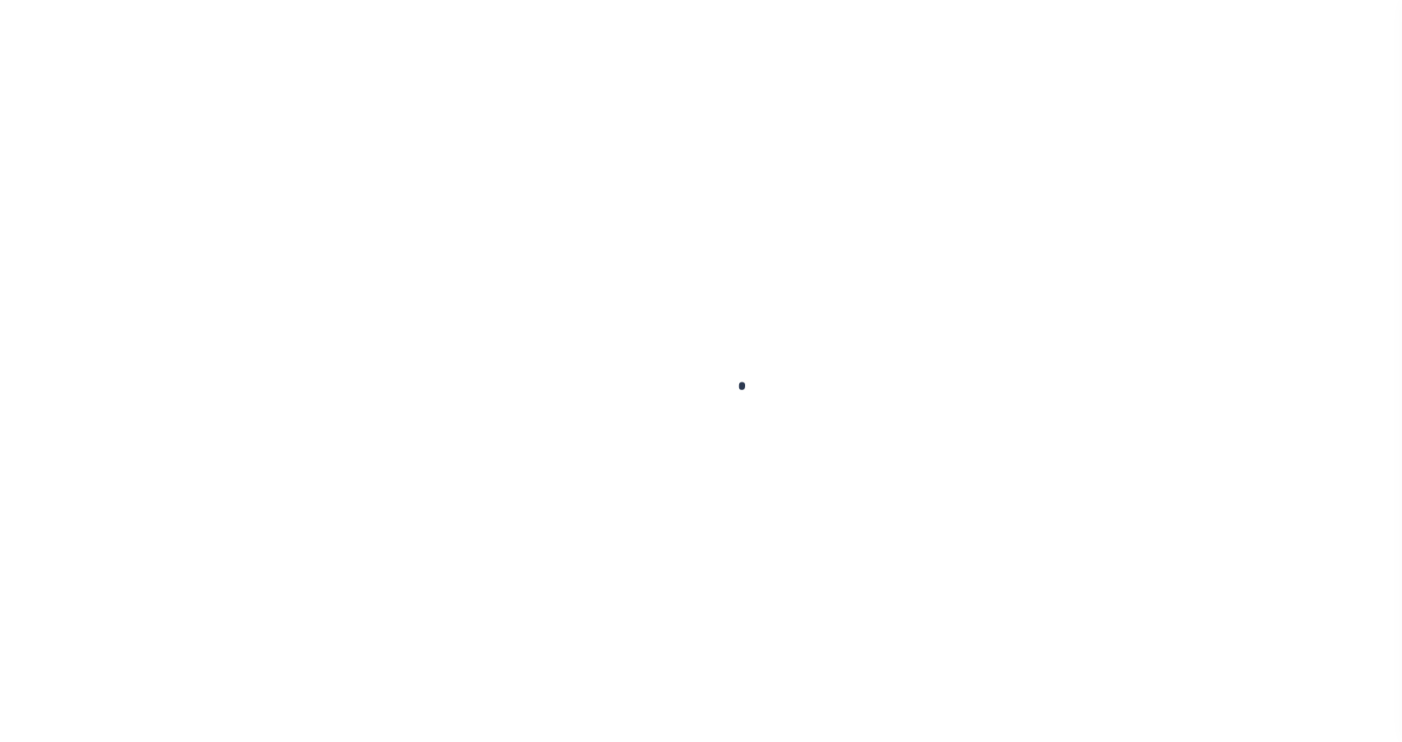
select select "False"
select select "Escrow"
type input "[STREET_ADDRESS]"
type input "9112"
select select
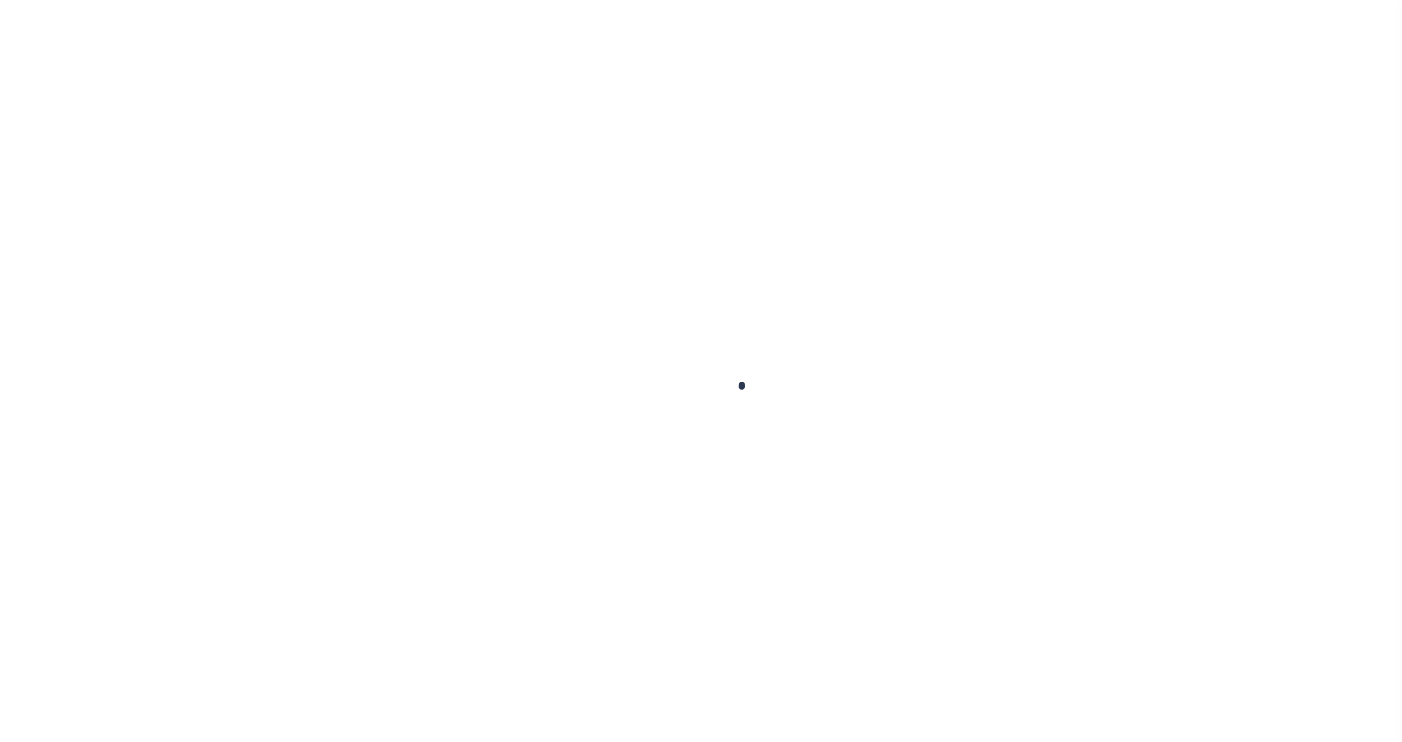
type input "CHOTEAU MT 594220000"
type input "MT"
type textarea "INVESTOR: GBCI-DU"
select select "3688"
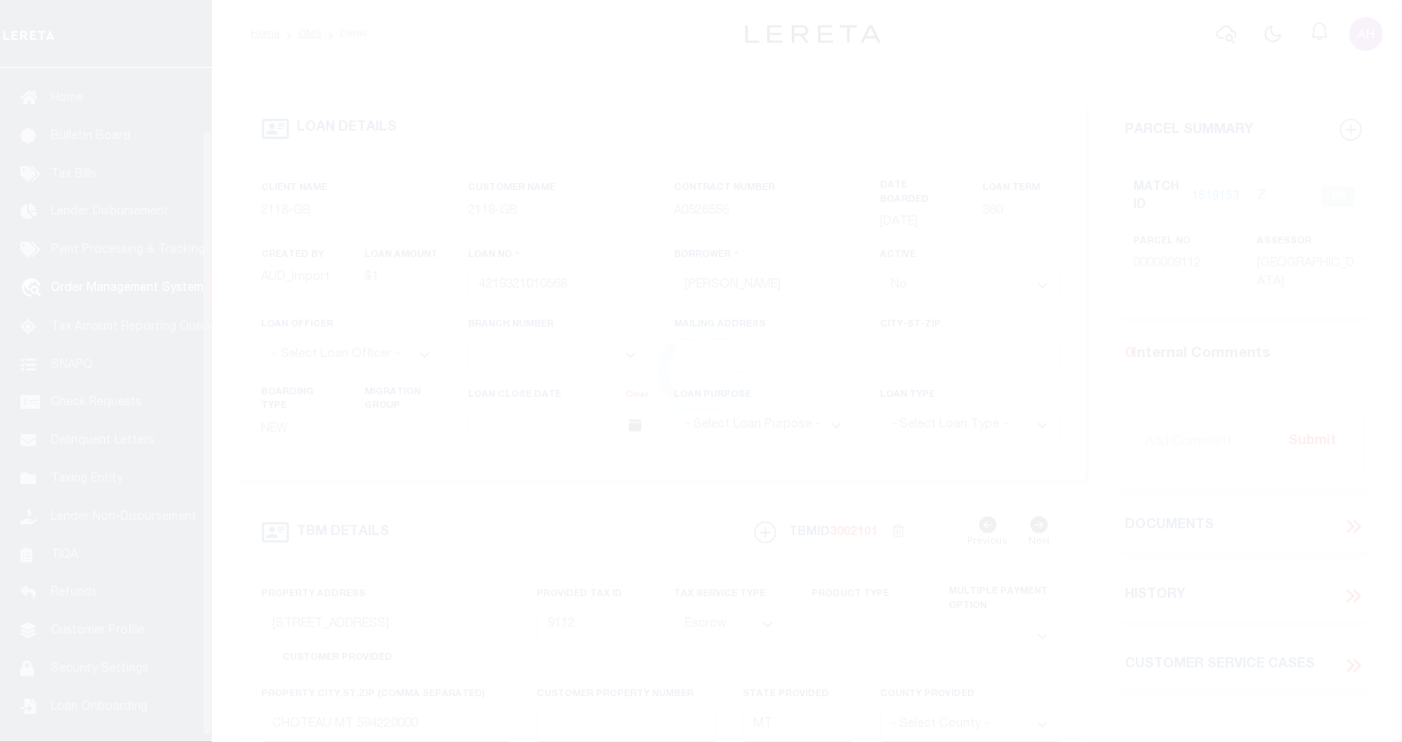
scroll to position [75, 0]
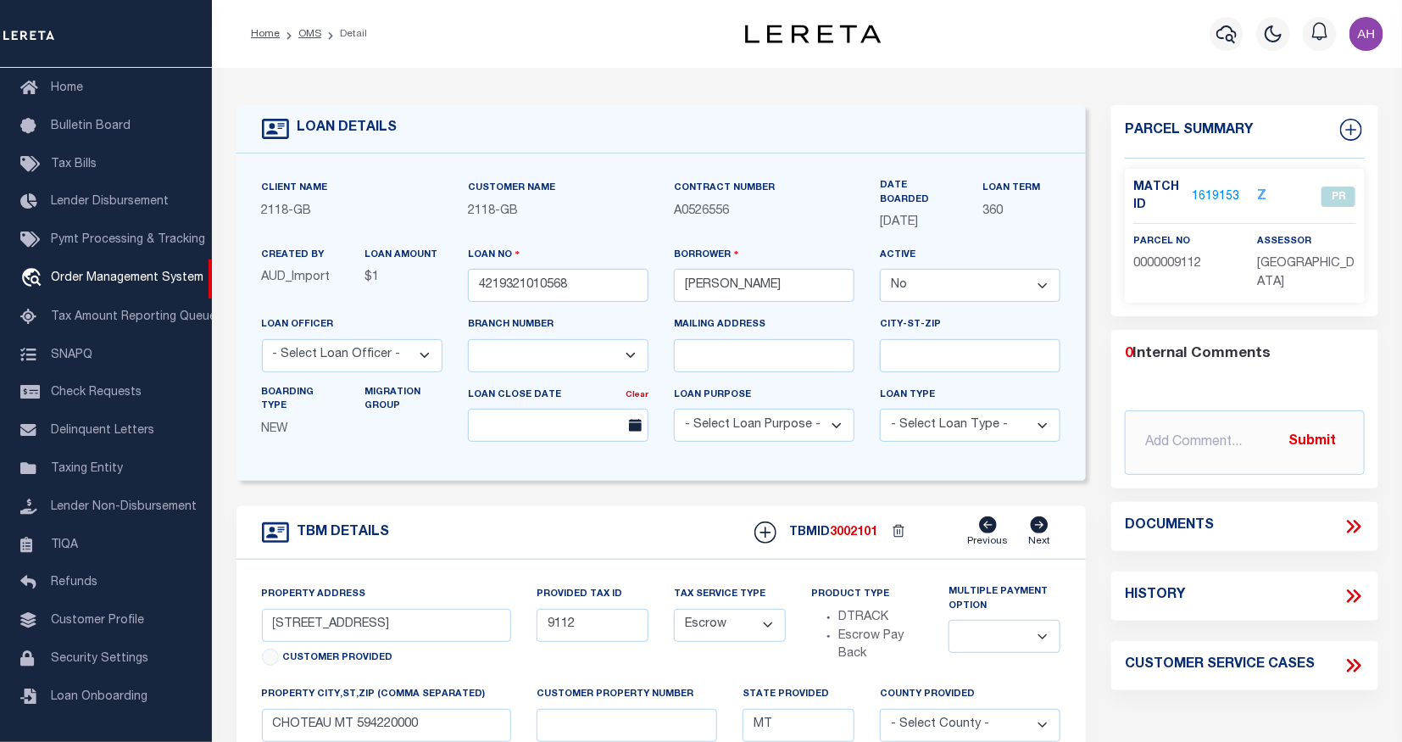
click at [953, 275] on select "Yes No" at bounding box center [970, 285] width 181 height 33
select select "True"
click at [880, 269] on select "Yes No" at bounding box center [970, 285] width 181 height 33
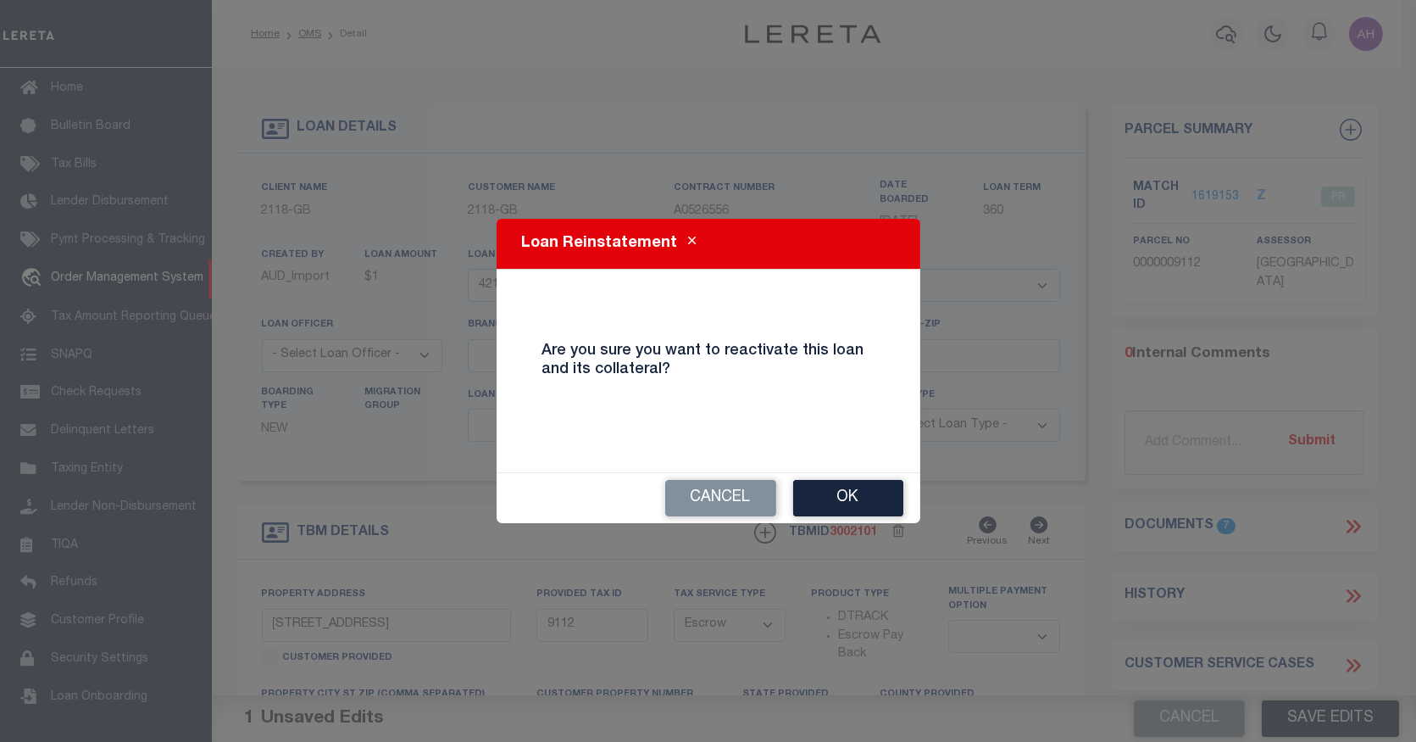
click at [851, 476] on div "Cancel Ok" at bounding box center [709, 498] width 424 height 50
click at [845, 498] on button "Ok" at bounding box center [848, 498] width 110 height 36
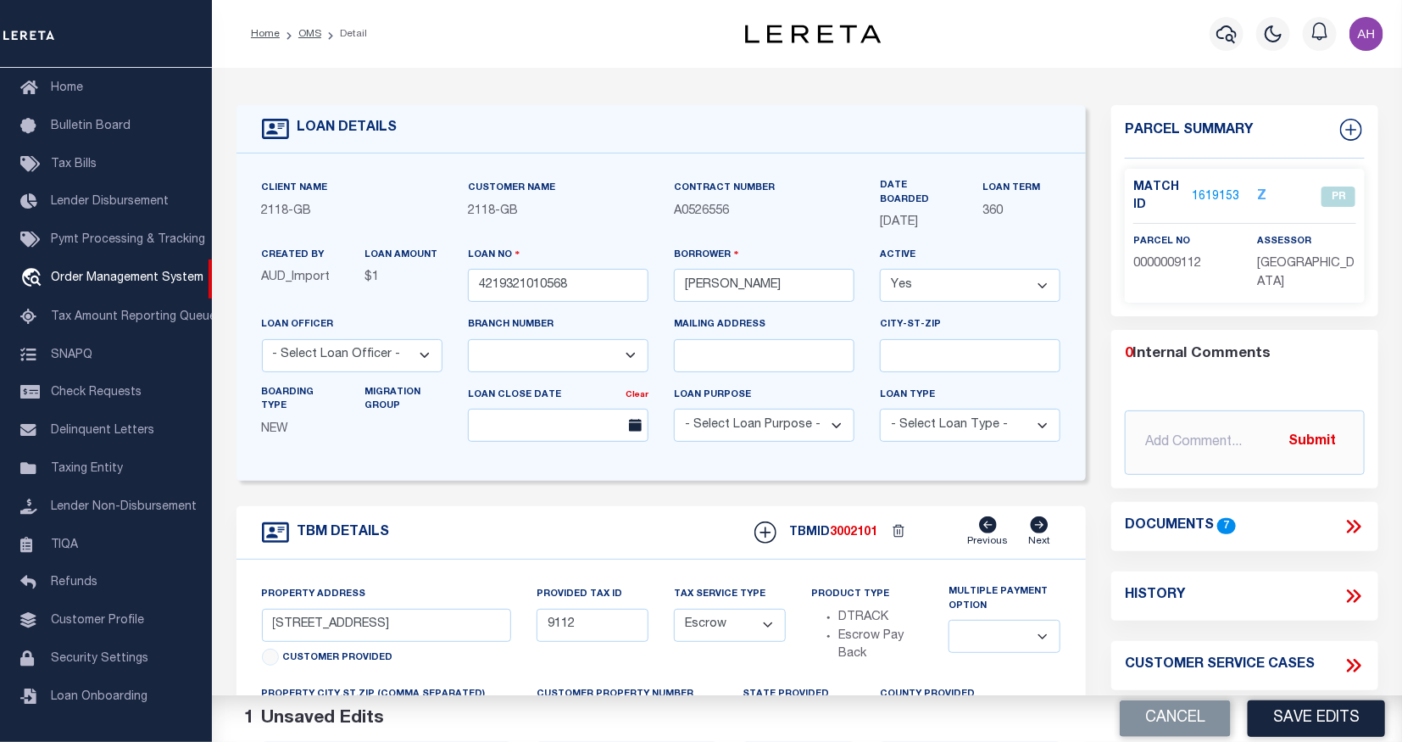
click at [1333, 686] on div "Parcel Summary Match ID 1619153 Z parcel no 0000009112 assessor" at bounding box center [1244, 586] width 292 height 963
click at [1331, 708] on button "Save Edits" at bounding box center [1315, 718] width 137 height 36
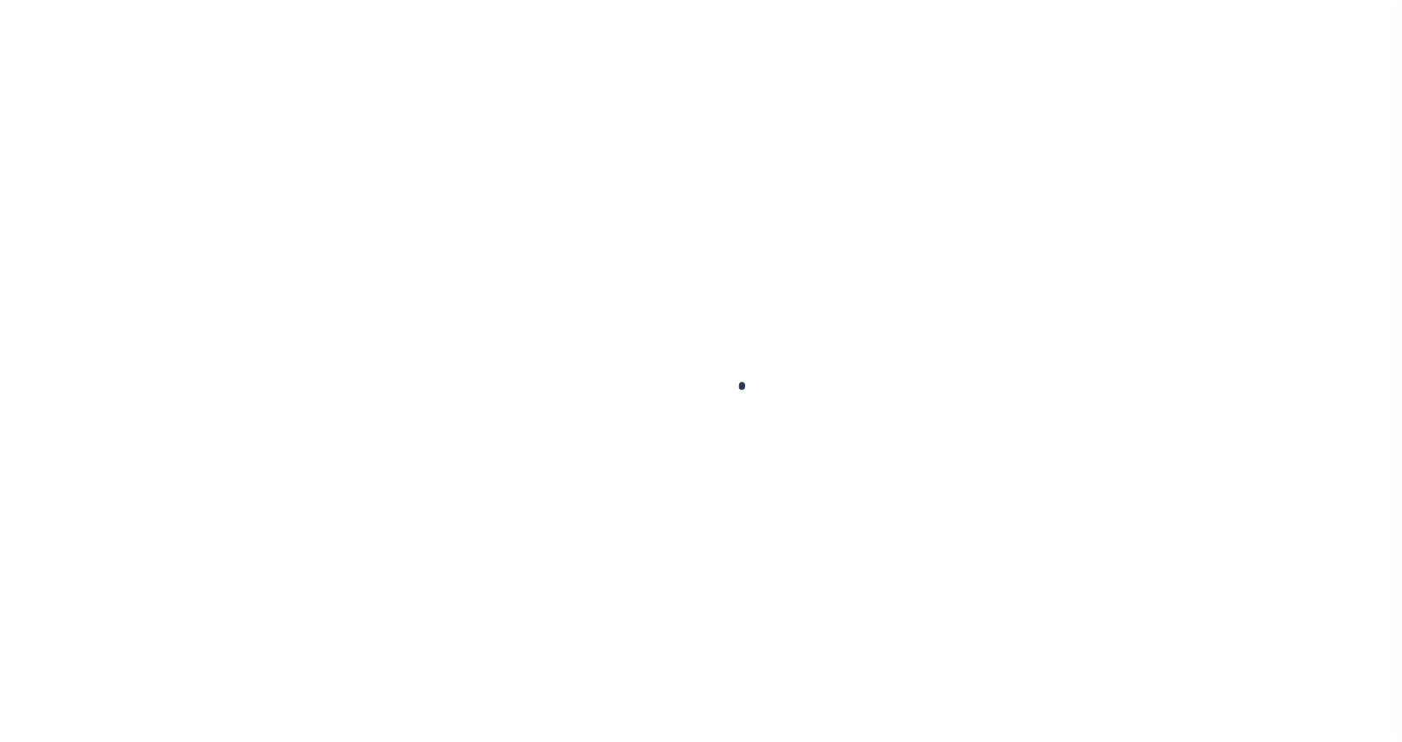
select select "Escrow"
type input "[STREET_ADDRESS]"
type input "9112"
select select
type input "CHOTEAU MT 594220000"
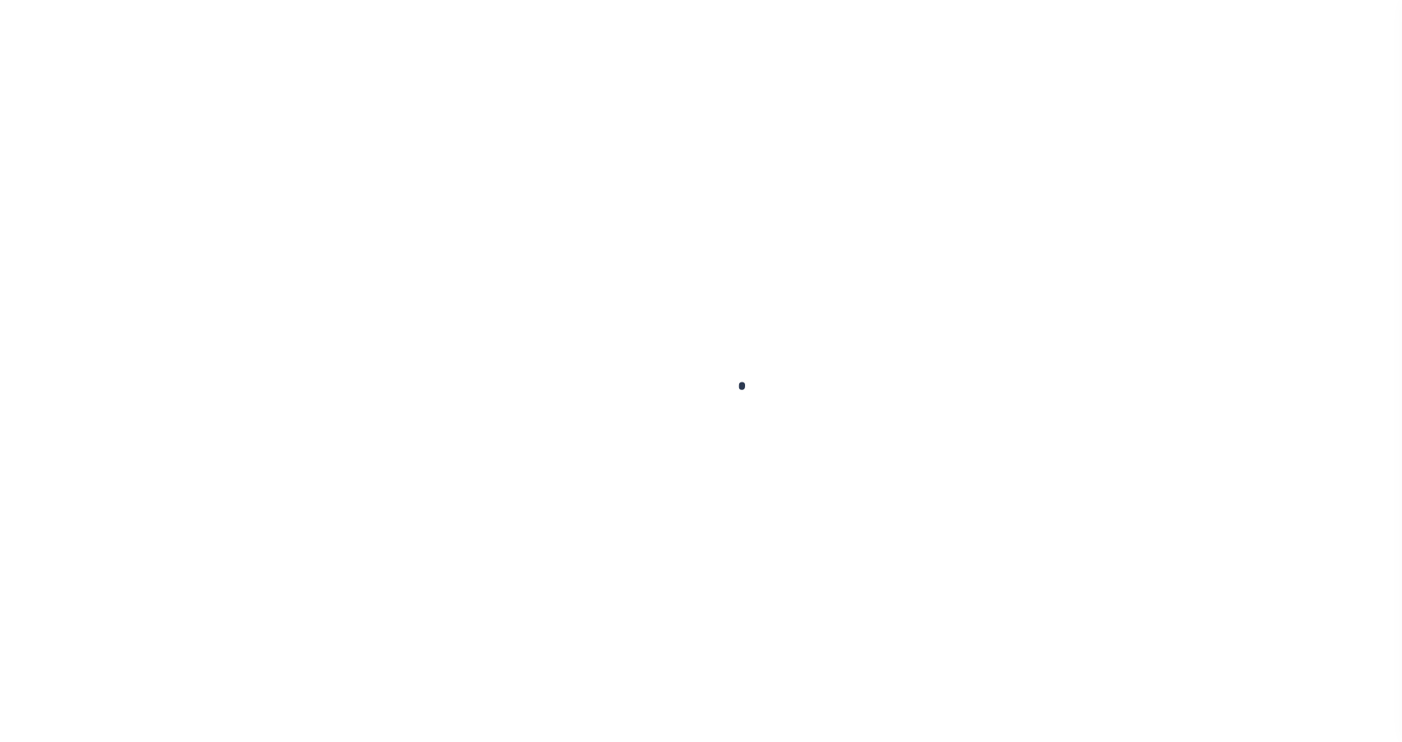
type input "MT"
type textarea "INVESTOR: GBCI-DU"
select select "3688"
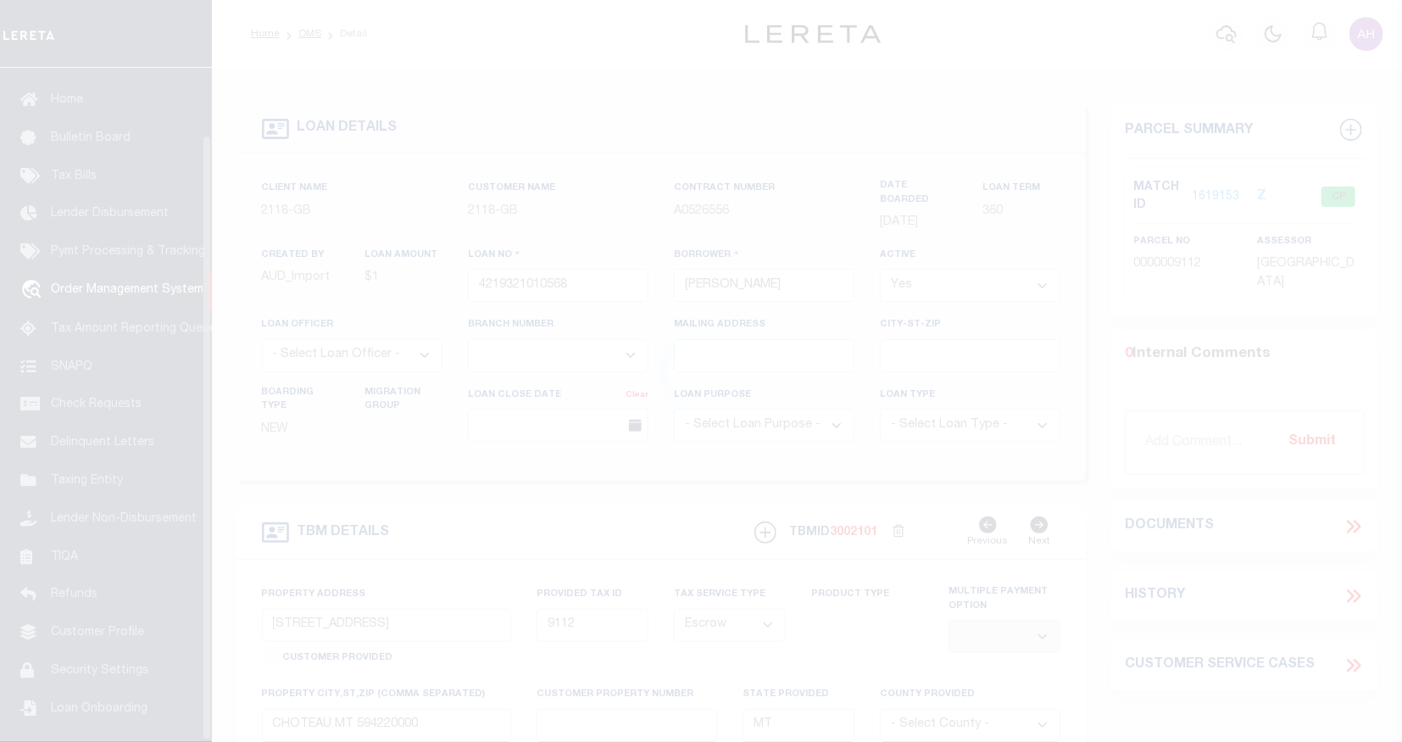
scroll to position [75, 0]
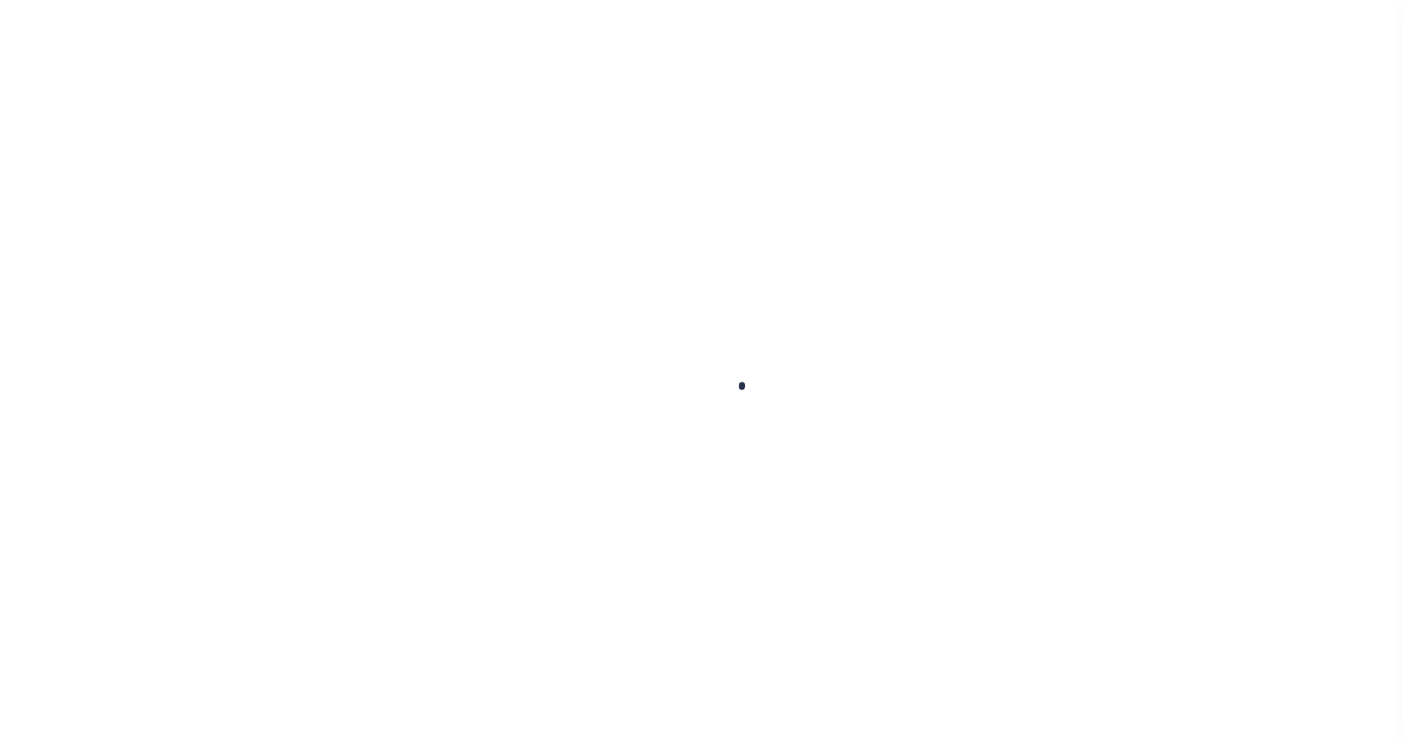
select select "Escrow"
type input "[STREET_ADDRESS]"
type input "9112"
select select
type input "CHOTEAU MT 594220000"
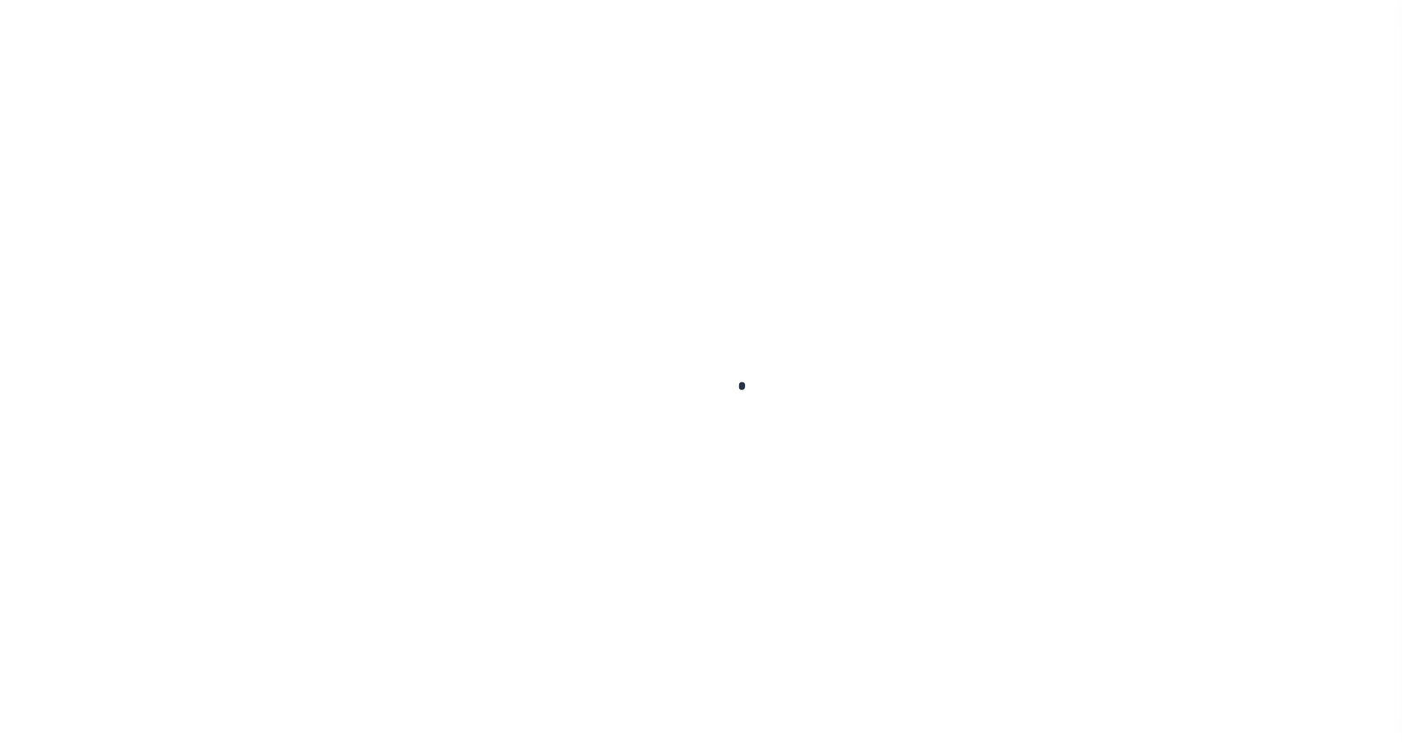
type input "MT"
type textarea "INVESTOR: GBCI-DU"
select select "3688"
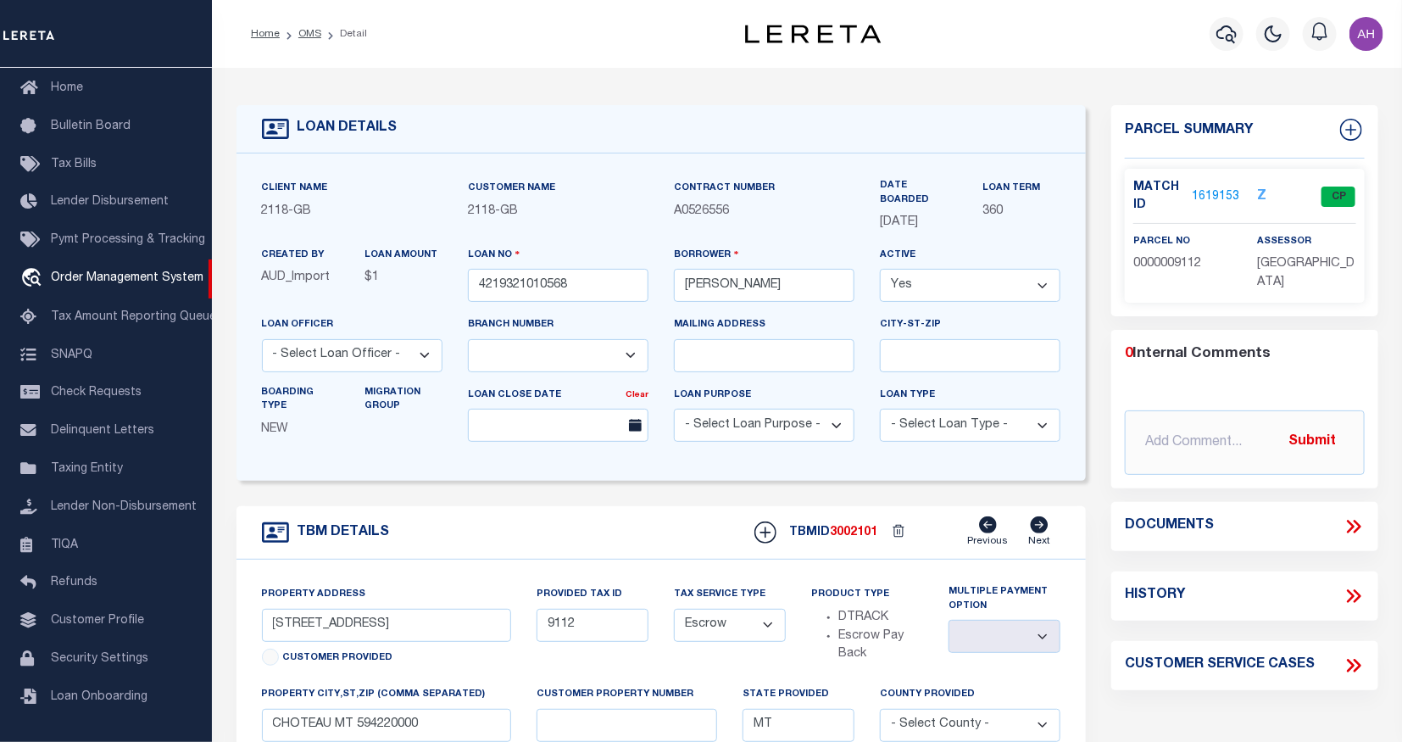
click at [1231, 198] on link "1619153" at bounding box center [1215, 197] width 47 height 18
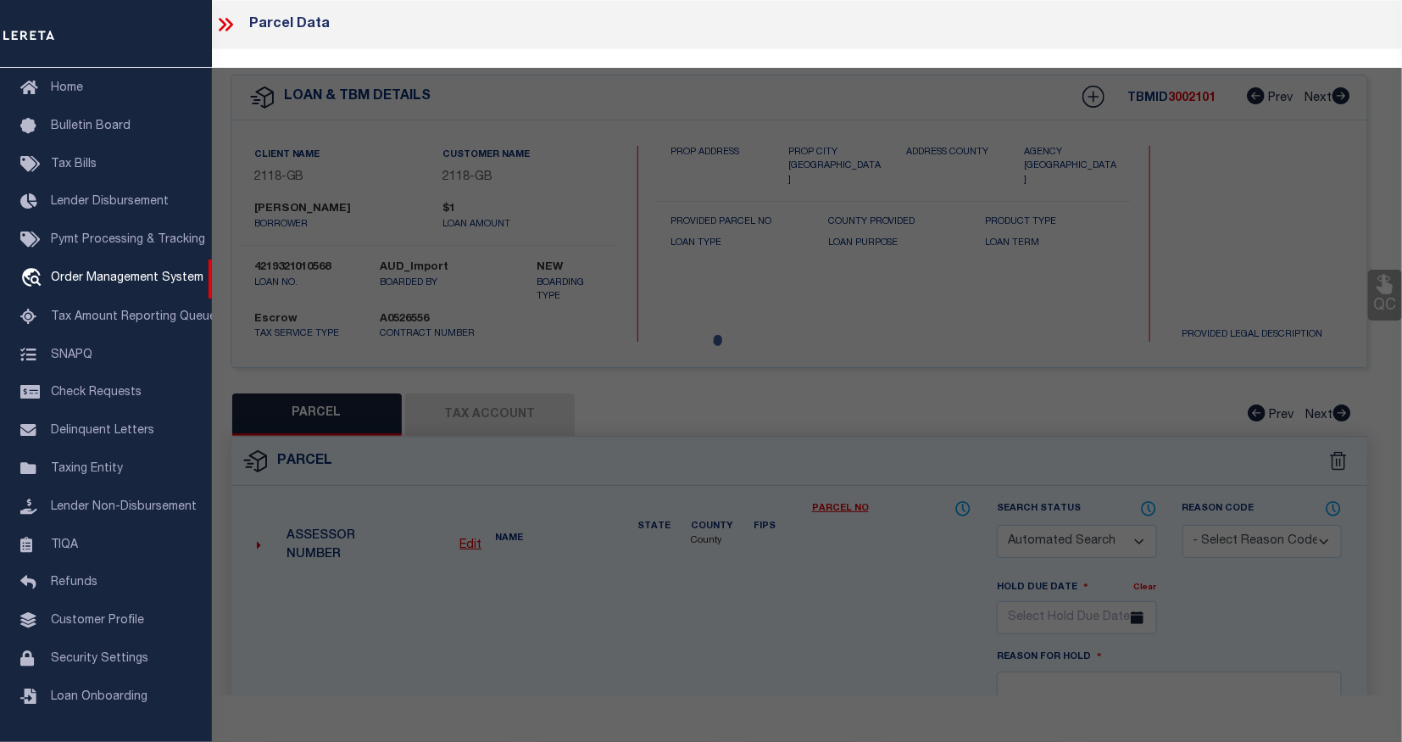
checkbox input "false"
select select "CP"
type input "RASMUSSEN PETER S & LOREEN F"
type input "[STREET_ADDRESS]"
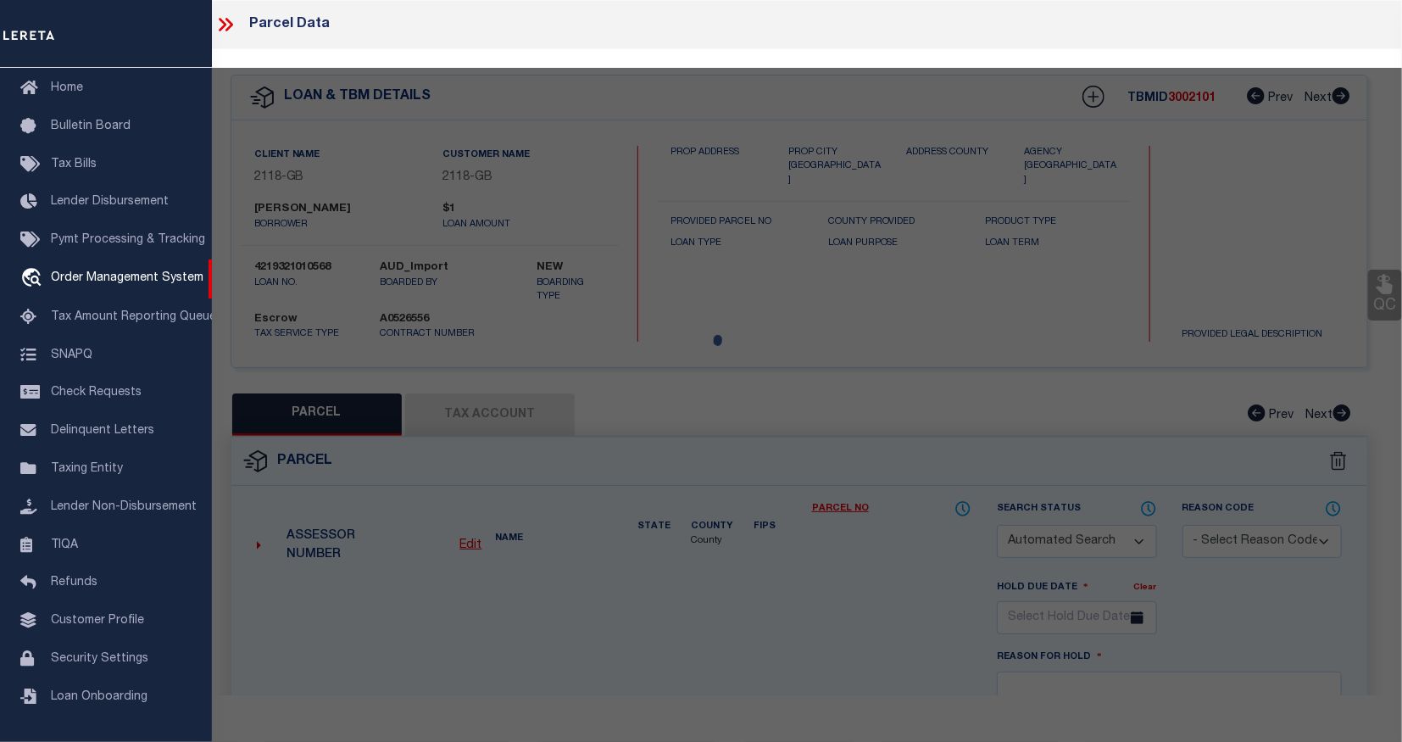
checkbox input "false"
type input "CHOTEAU, MT 59422"
type textarea "SHERBURNE ADD, S25, T24 N, R05 W, BLOCK 004, Lot 018, LTS 18A-20"
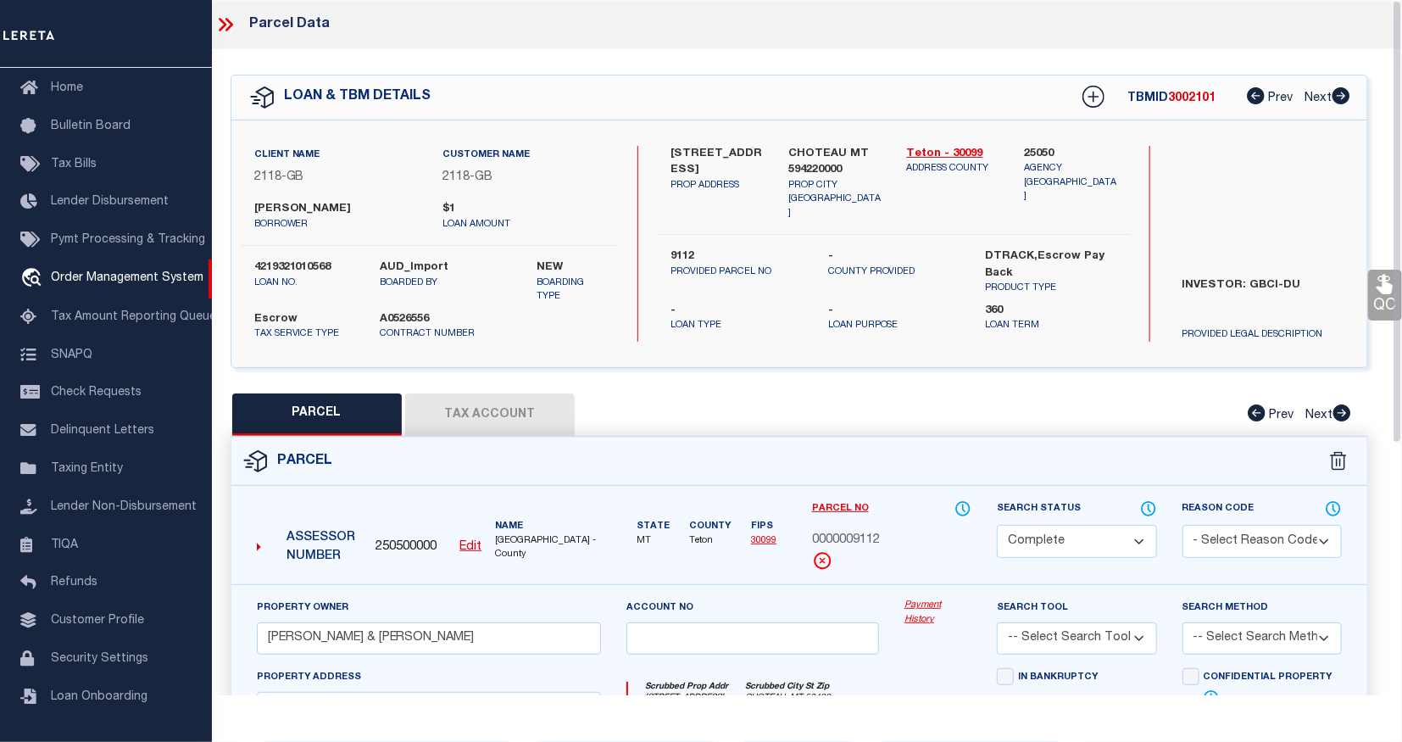
click at [506, 419] on button "Tax Account" at bounding box center [489, 414] width 169 height 42
select select "100"
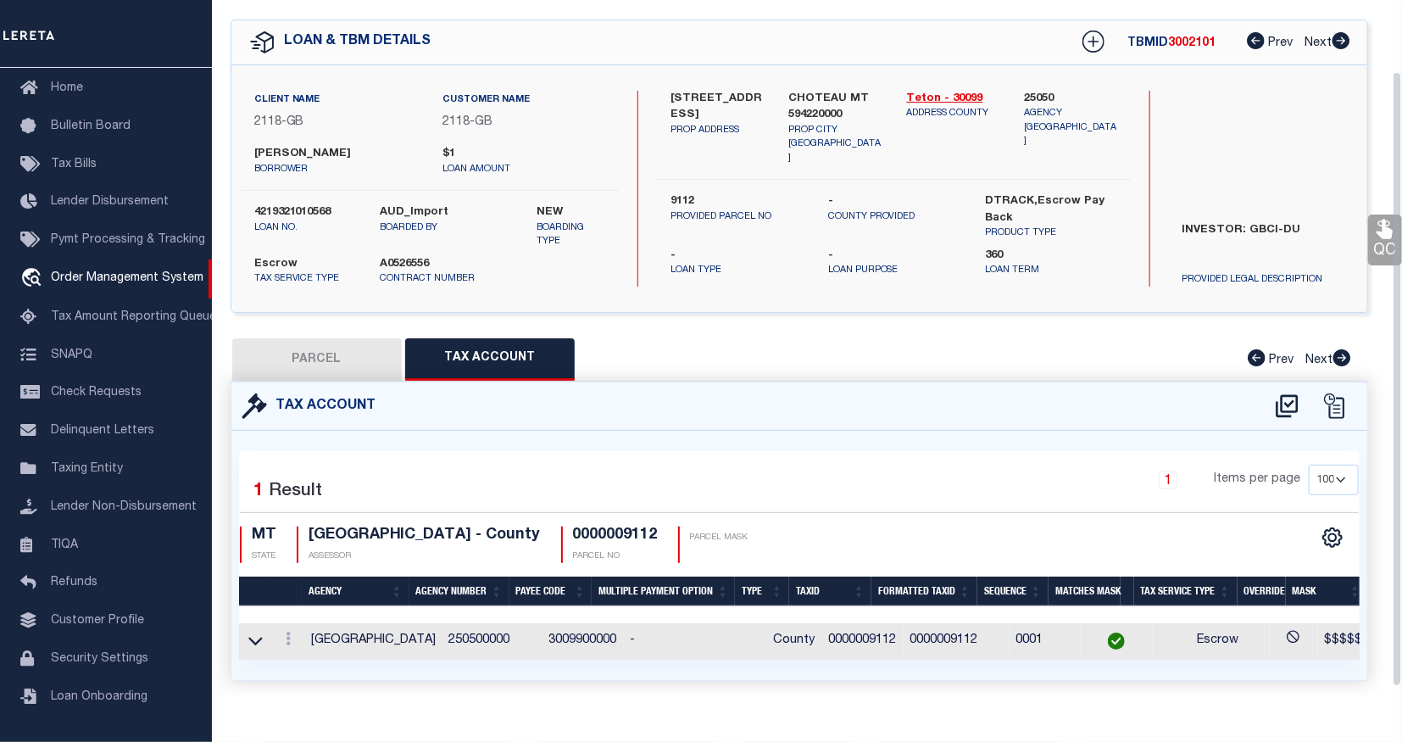
scroll to position [89, 0]
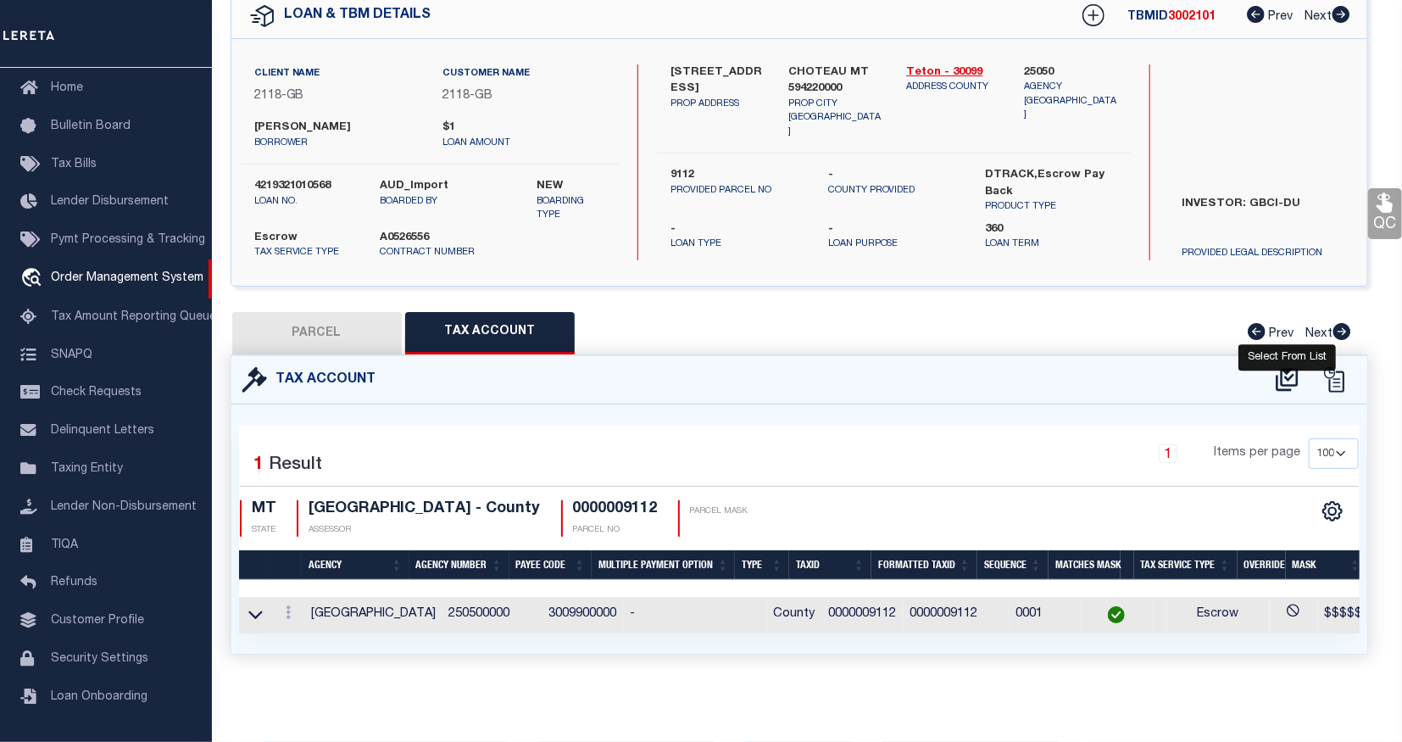
click at [1292, 369] on icon at bounding box center [1287, 379] width 28 height 27
select select "100"
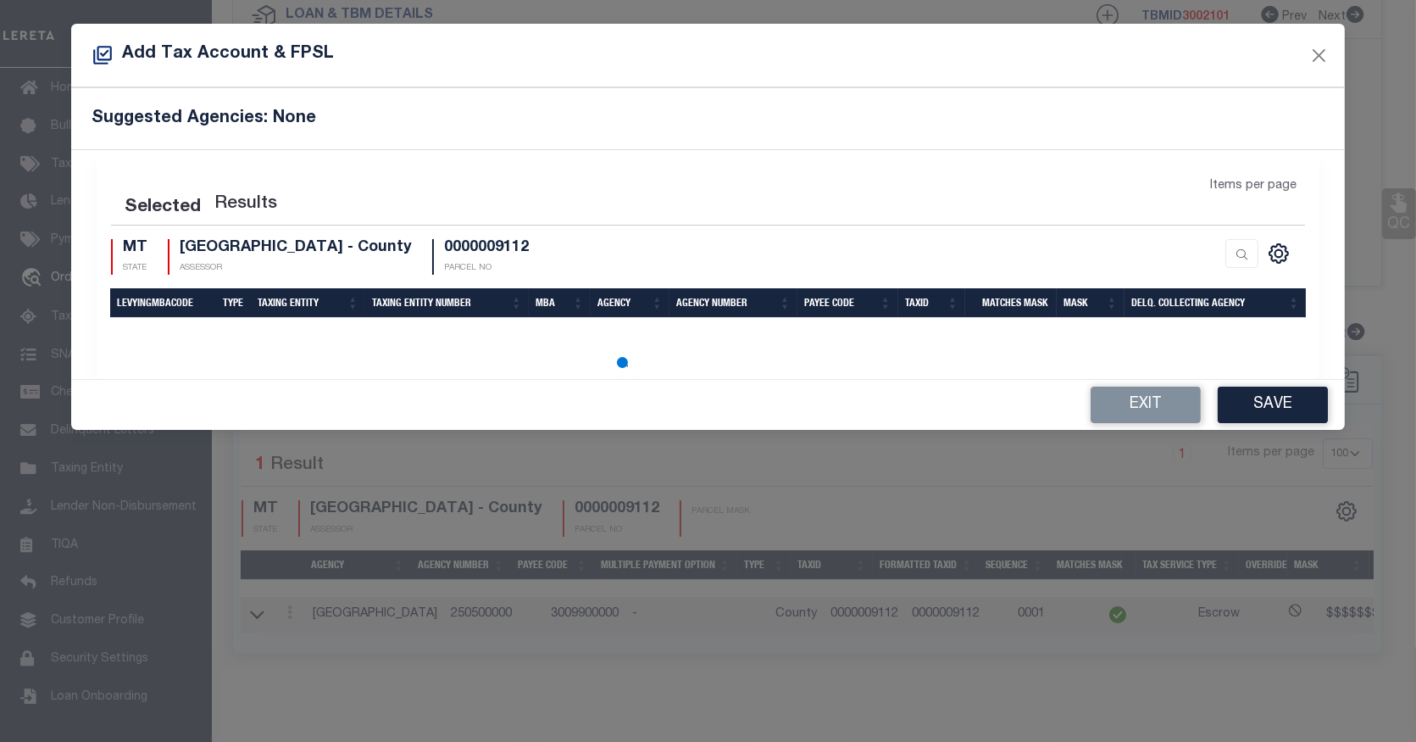
select select "100"
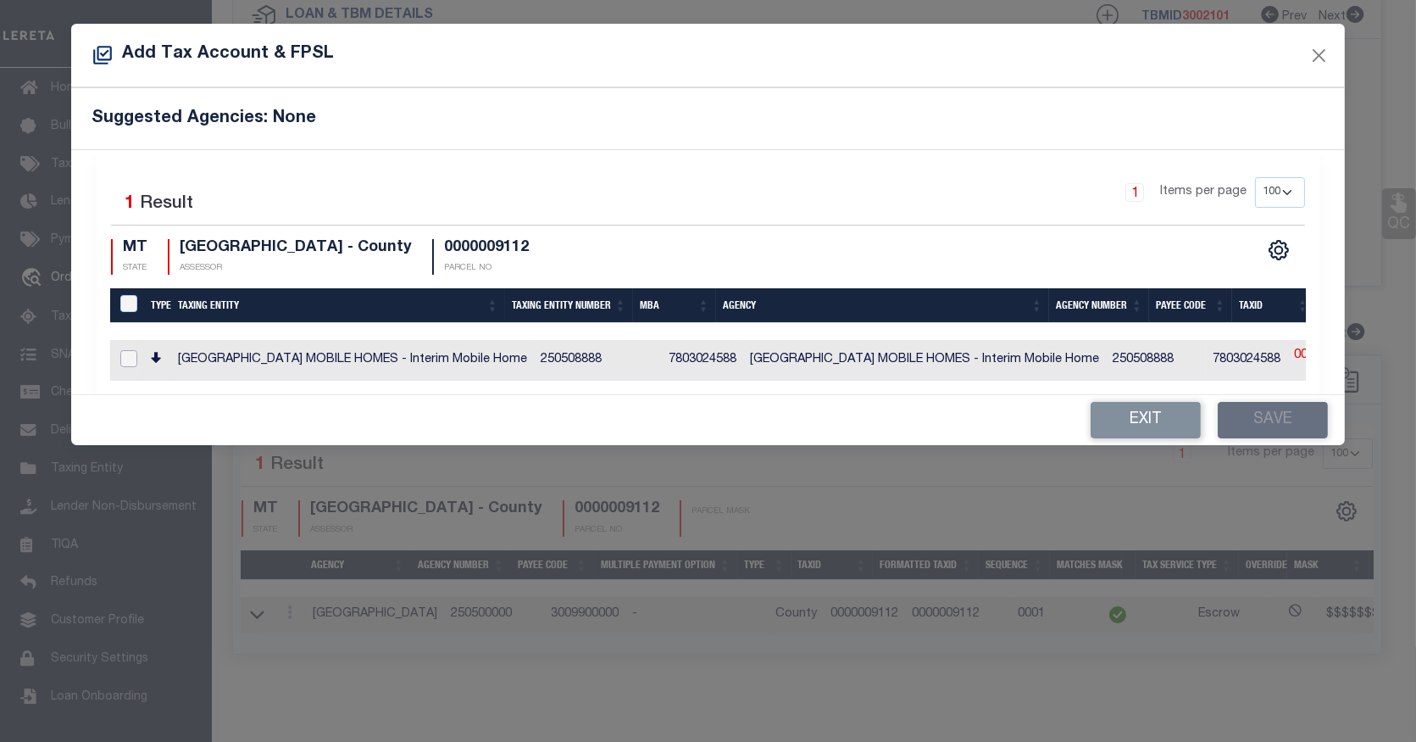
click at [133, 356] on input "checkbox" at bounding box center [128, 358] width 17 height 17
checkbox input "true"
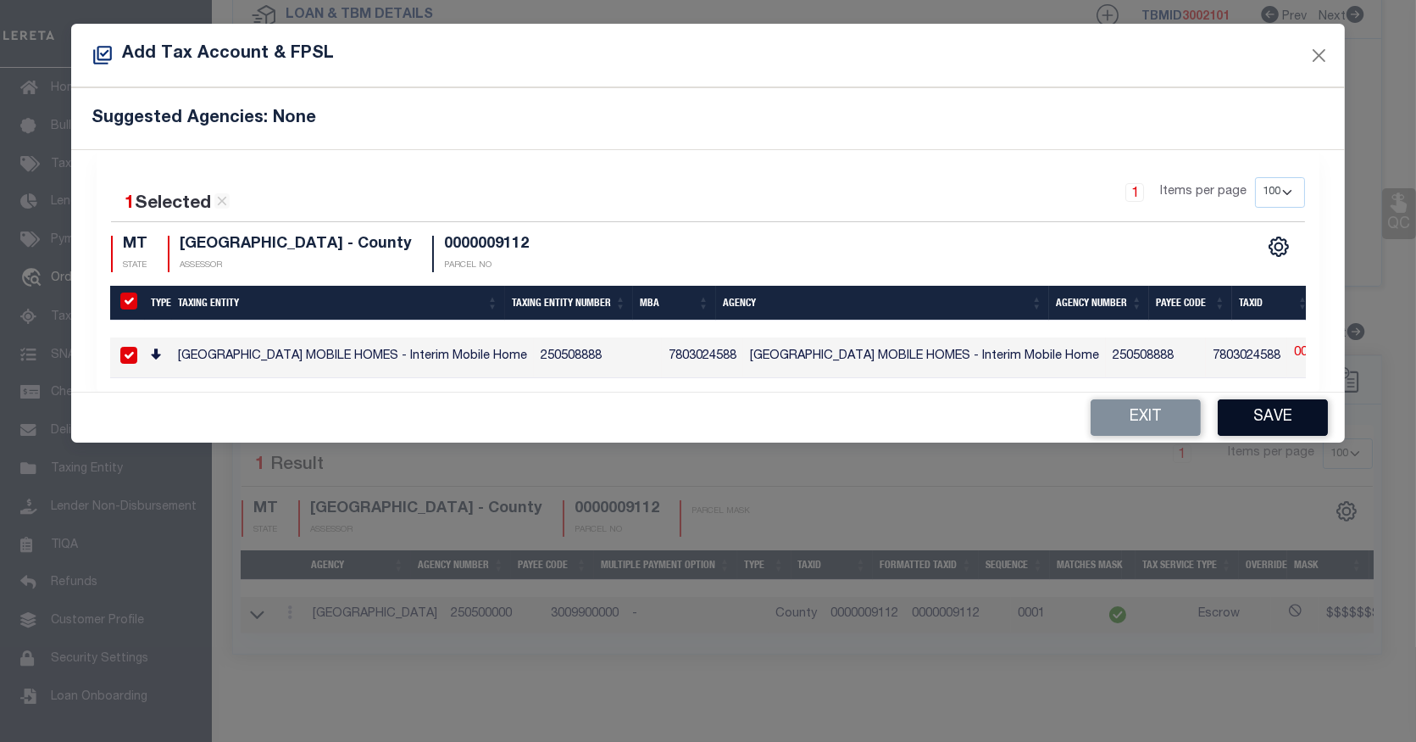
click at [1303, 424] on button "Save" at bounding box center [1273, 417] width 110 height 36
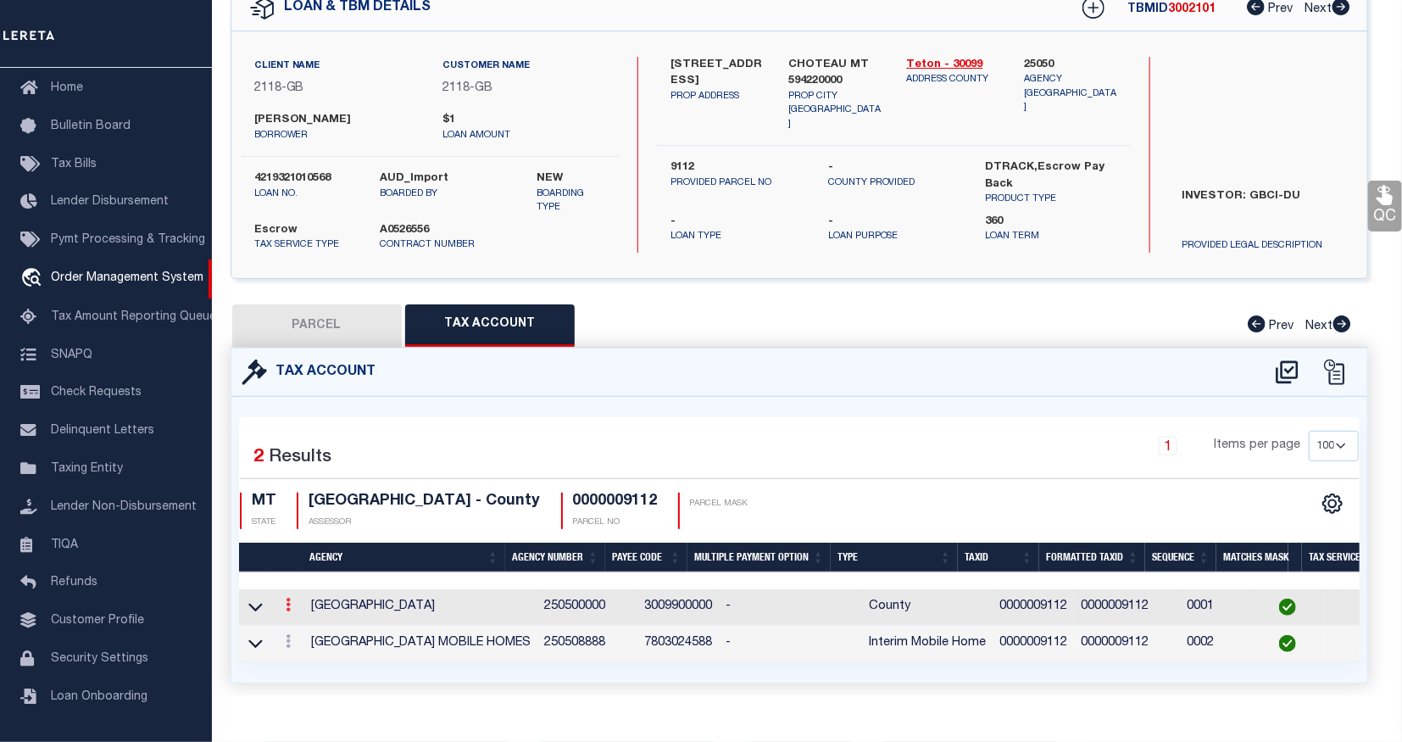
click at [292, 600] on link at bounding box center [288, 607] width 19 height 14
click at [308, 631] on icon at bounding box center [306, 629] width 13 height 13
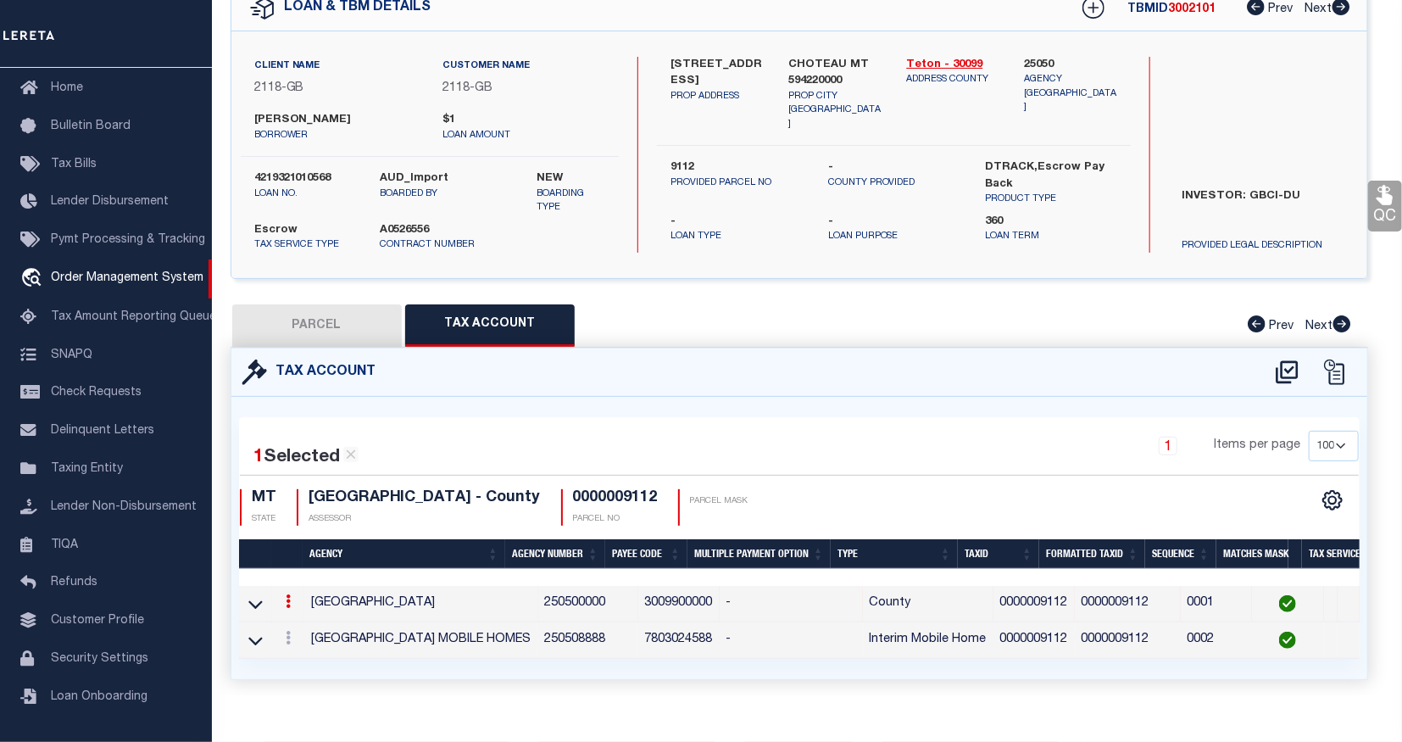
type input "0000009112"
type textarea "$$$$$$$$$$"
checkbox input "true"
type input "XXXXXXXXXX*"
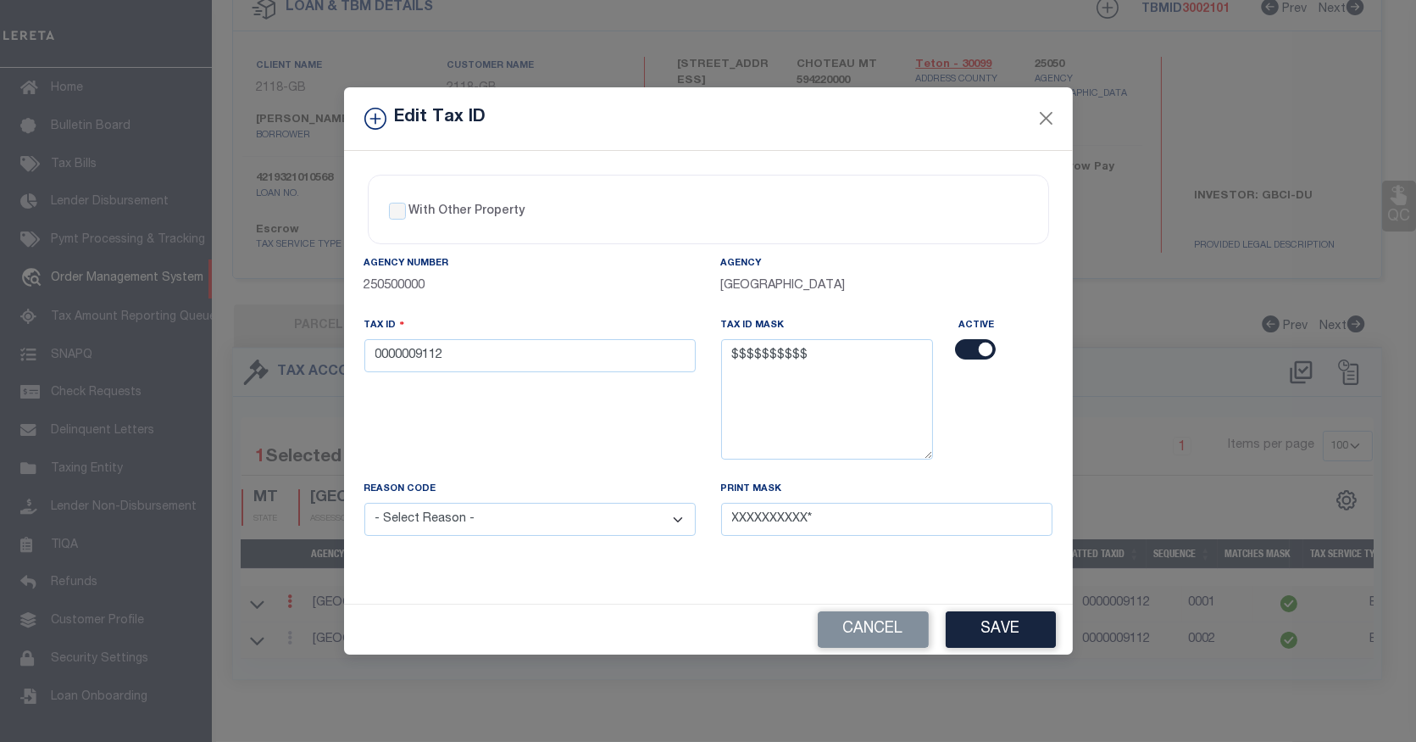
click at [992, 343] on input "checkbox" at bounding box center [975, 349] width 41 height 20
checkbox input "false"
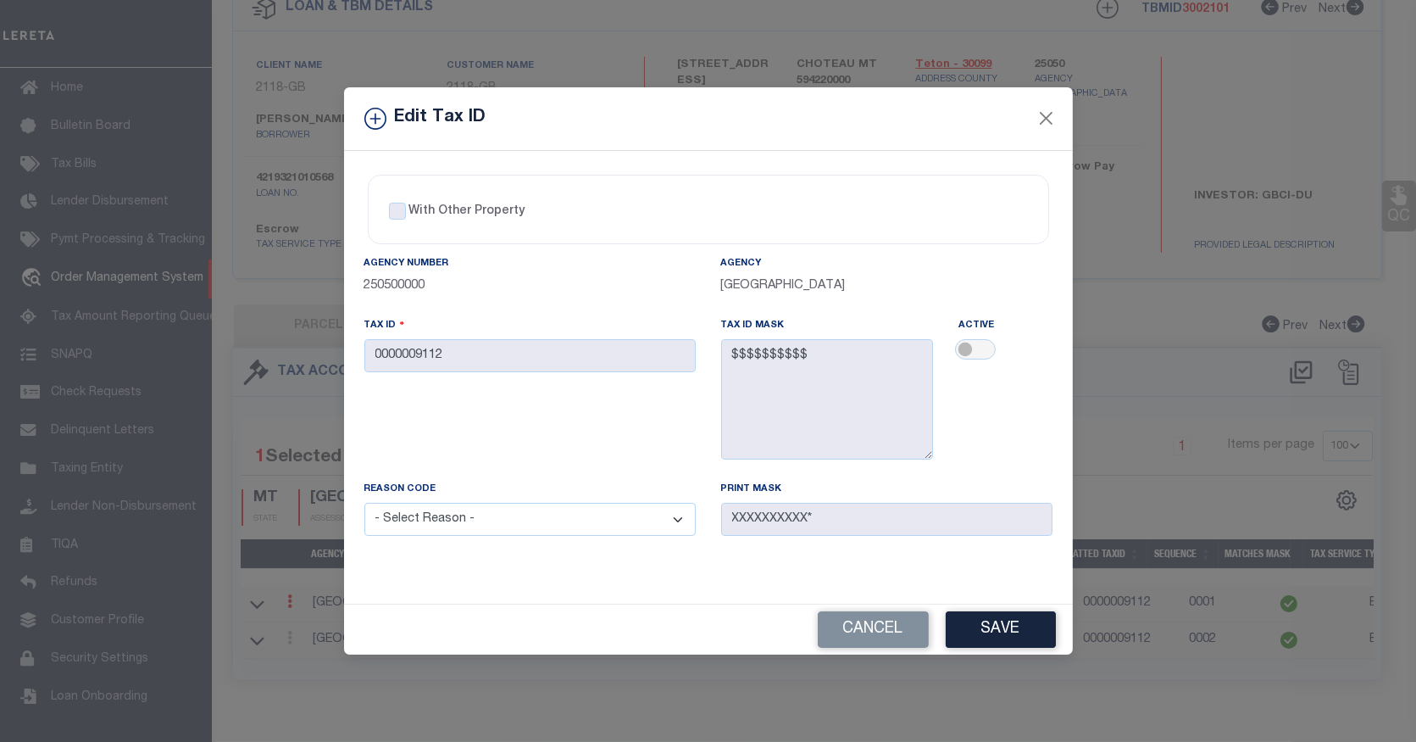
click at [981, 611] on div "Cancel Save" at bounding box center [708, 629] width 729 height 50
click at [986, 625] on button "Save" at bounding box center [1001, 629] width 110 height 36
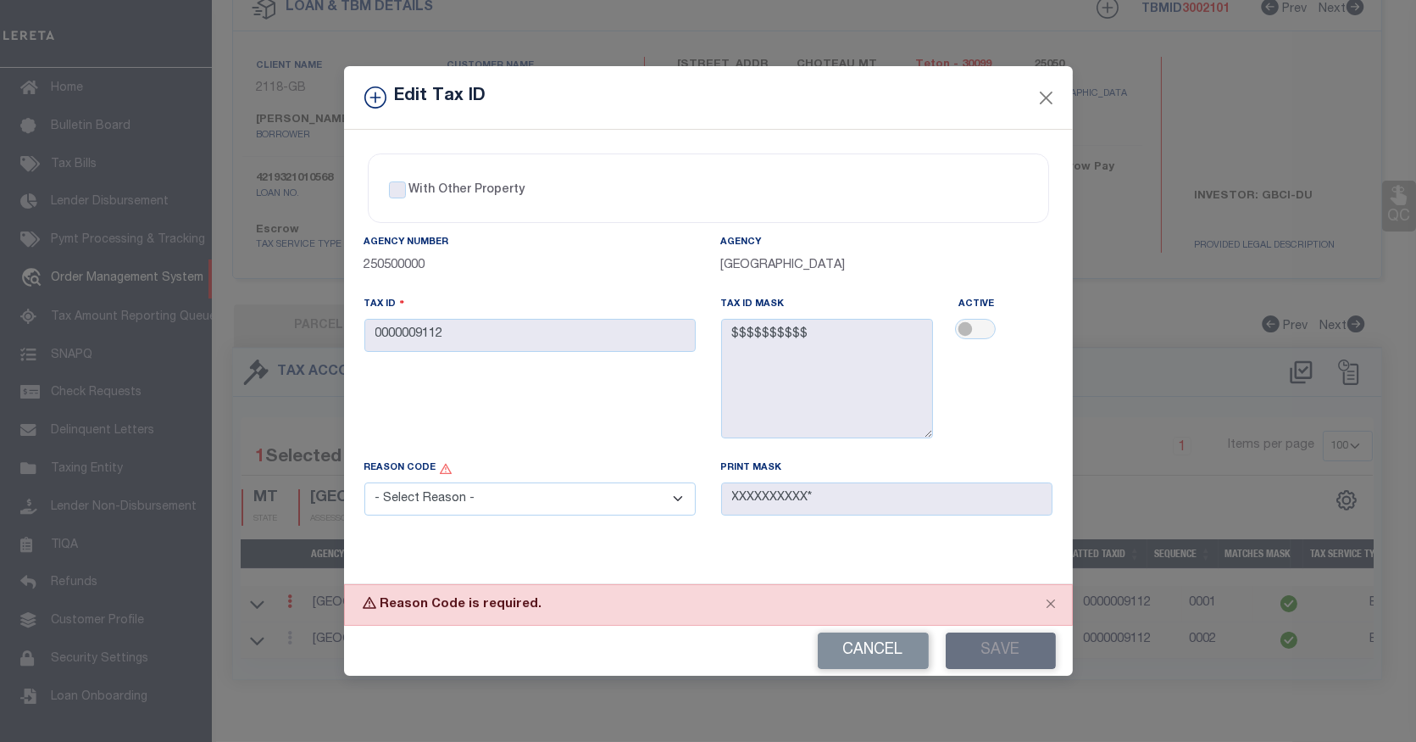
click at [599, 504] on select "- Select Reason - 099 - Other (Provide additional detail) ACT - Agency Changed …" at bounding box center [529, 498] width 331 height 33
select select "ACT"
click at [364, 484] on select "- Select Reason - 099 - Other (Provide additional detail) ACT - Agency Changed …" at bounding box center [529, 498] width 331 height 33
click at [1029, 653] on button "Save" at bounding box center [1001, 650] width 110 height 36
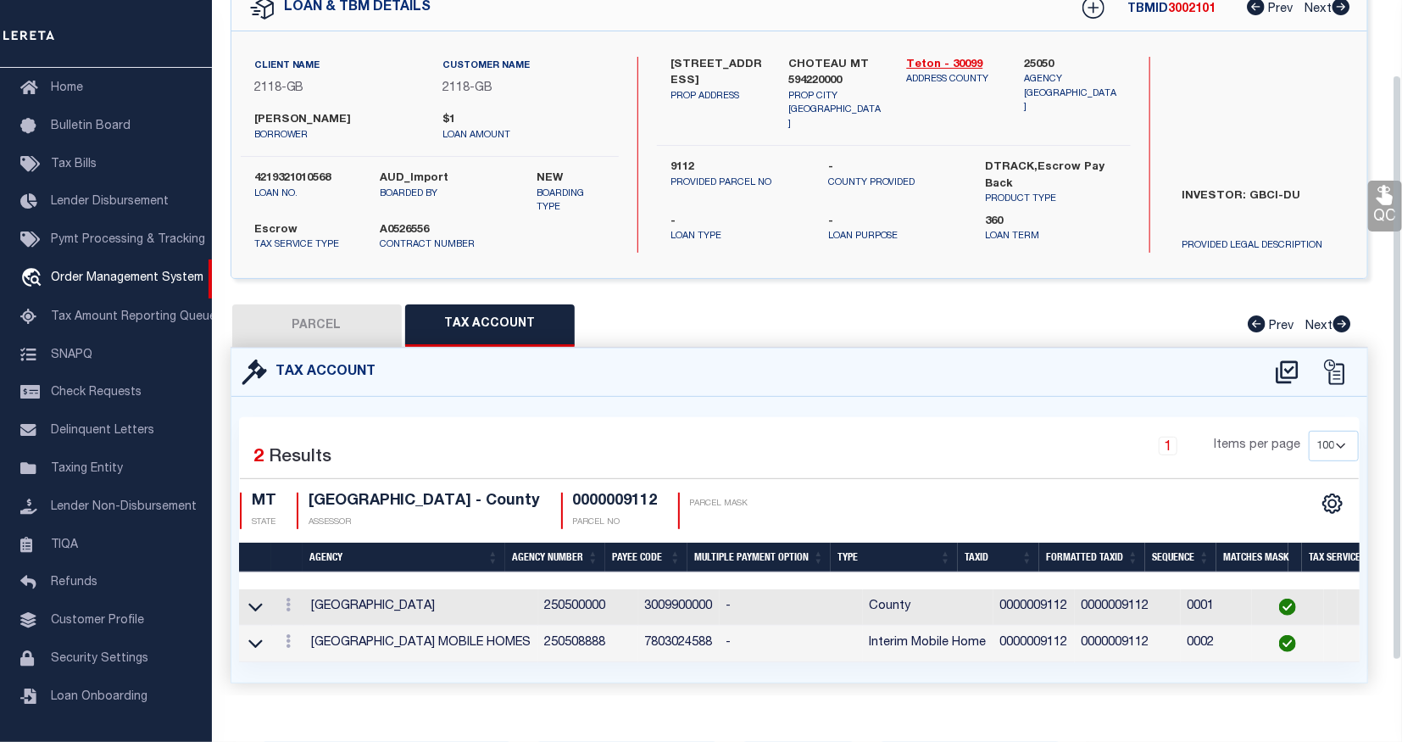
select select
click at [1040, 120] on div "1004 4TH ST NW PROP ADDRESS CHOTEAU MT 594220000 PROP CITY ST ZIP Teton - 30099…" at bounding box center [894, 155] width 474 height 197
